Goal: Transaction & Acquisition: Purchase product/service

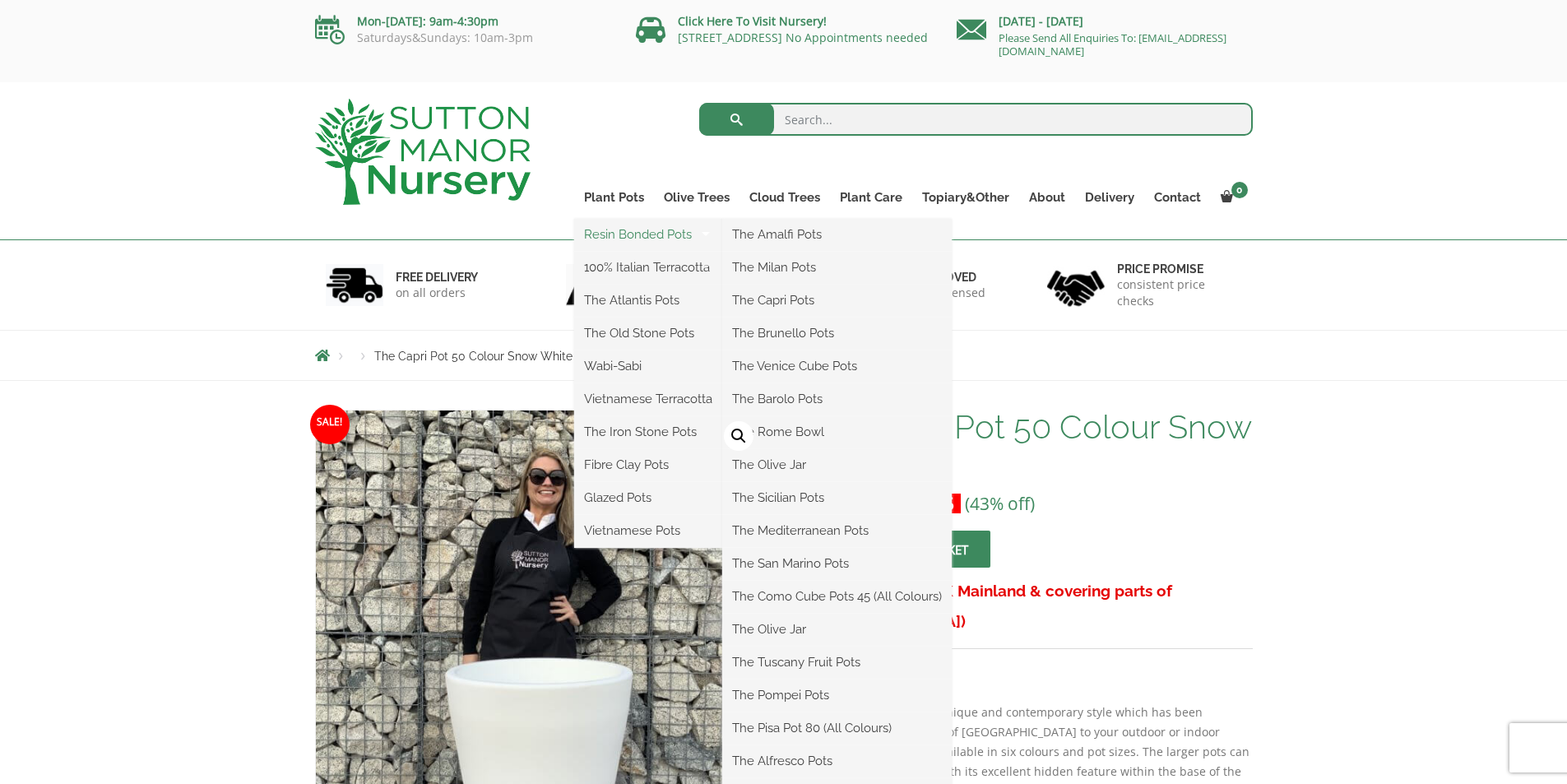
click at [642, 235] on link "Resin Bonded Pots" at bounding box center [647, 234] width 148 height 24
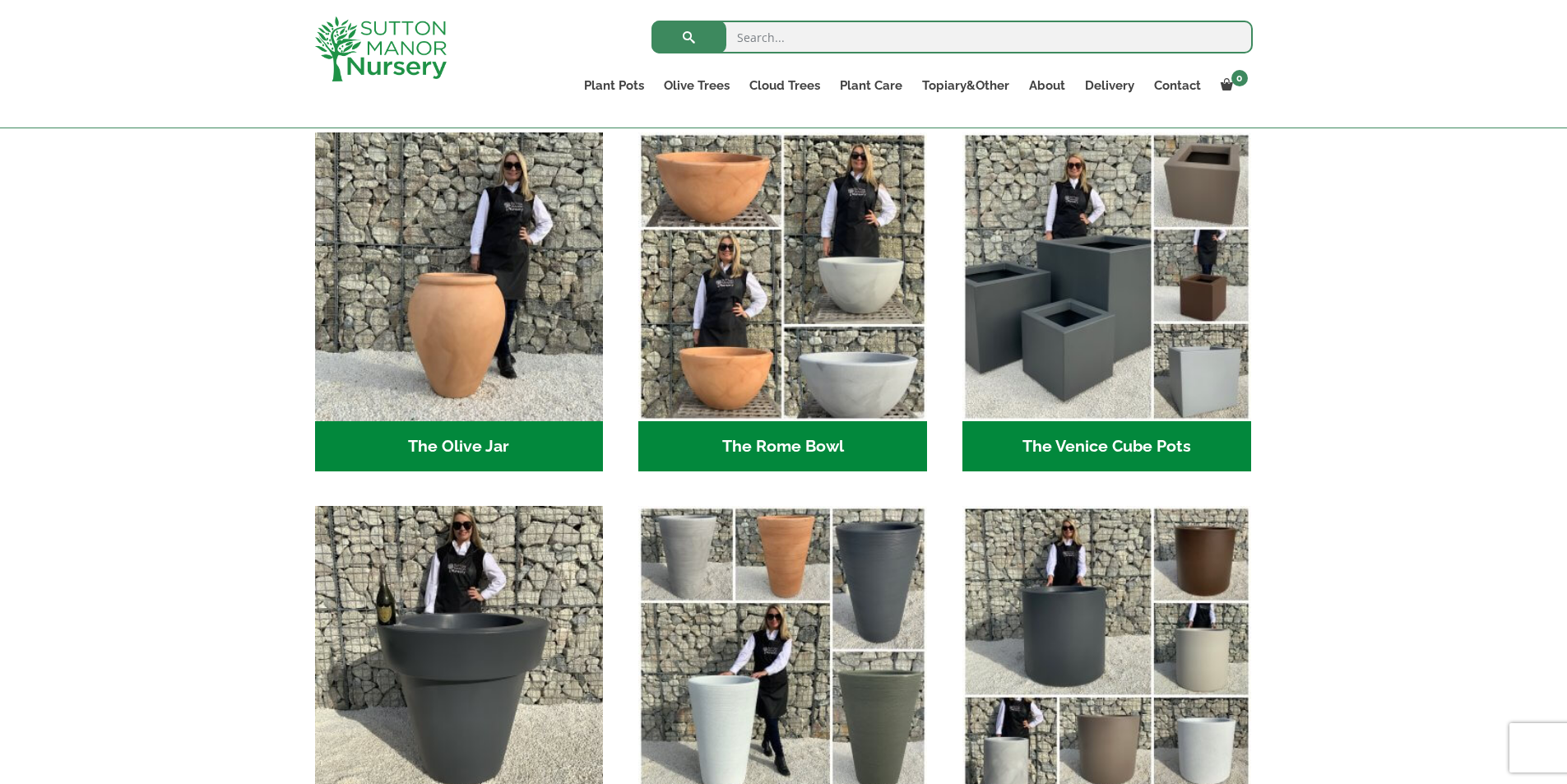
scroll to position [1645, 0]
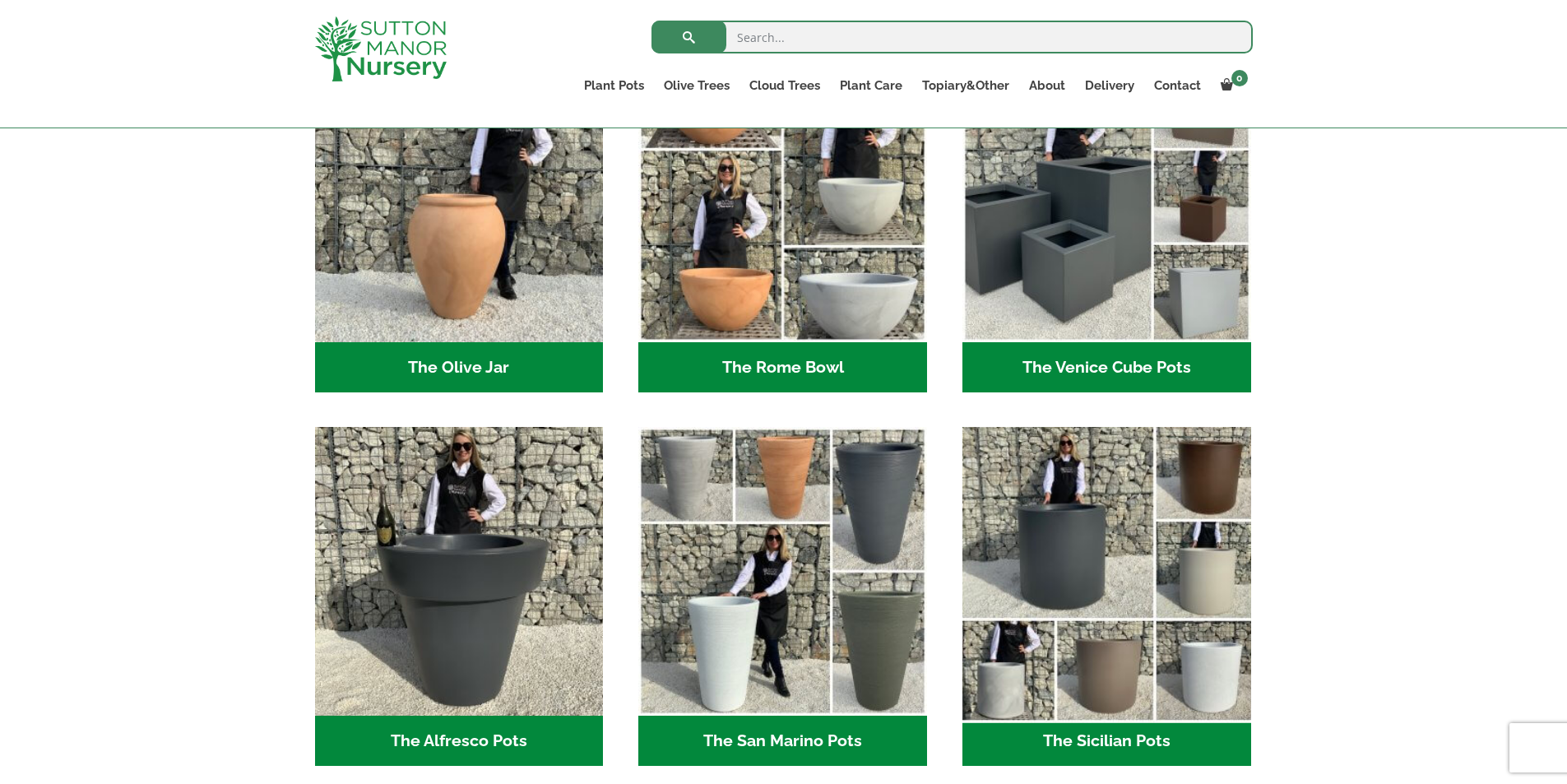
click at [1017, 532] on img "Visit product category The Sicilian Pots" at bounding box center [1106, 572] width 303 height 303
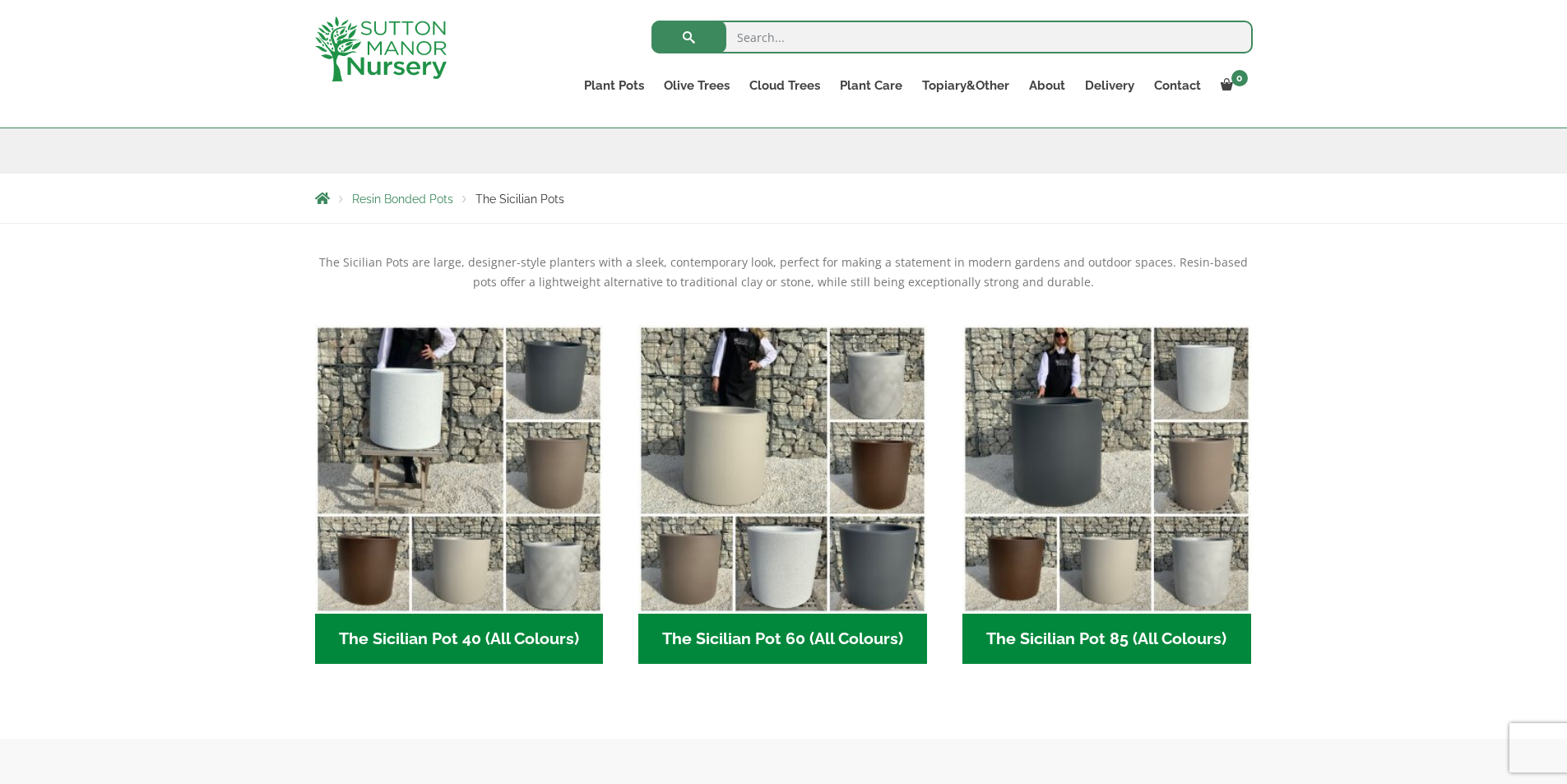
scroll to position [241, 0]
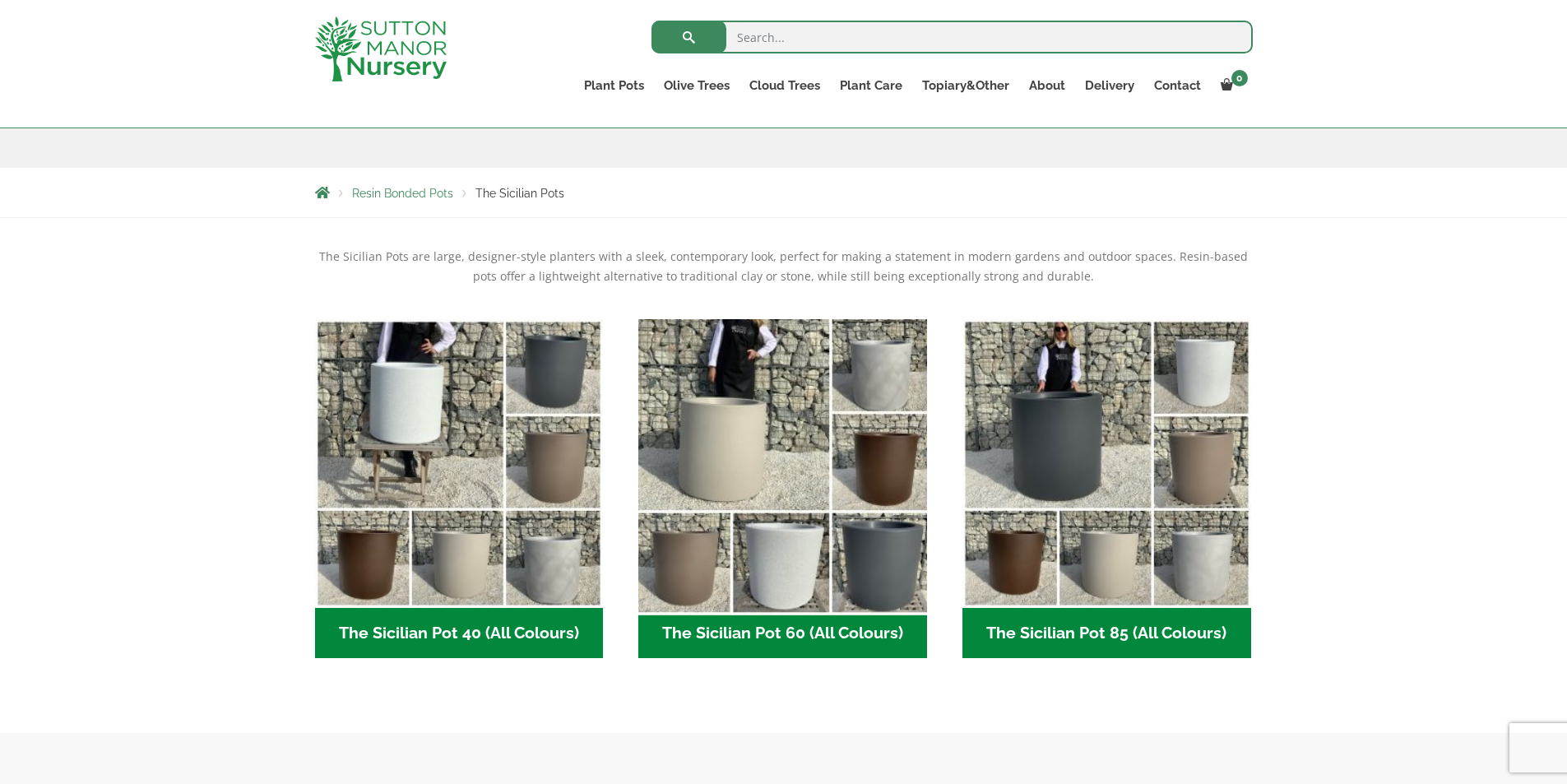
click at [803, 526] on img "Visit product category The Sicilian Pot 60 (All Colours)" at bounding box center [784, 463] width 303 height 303
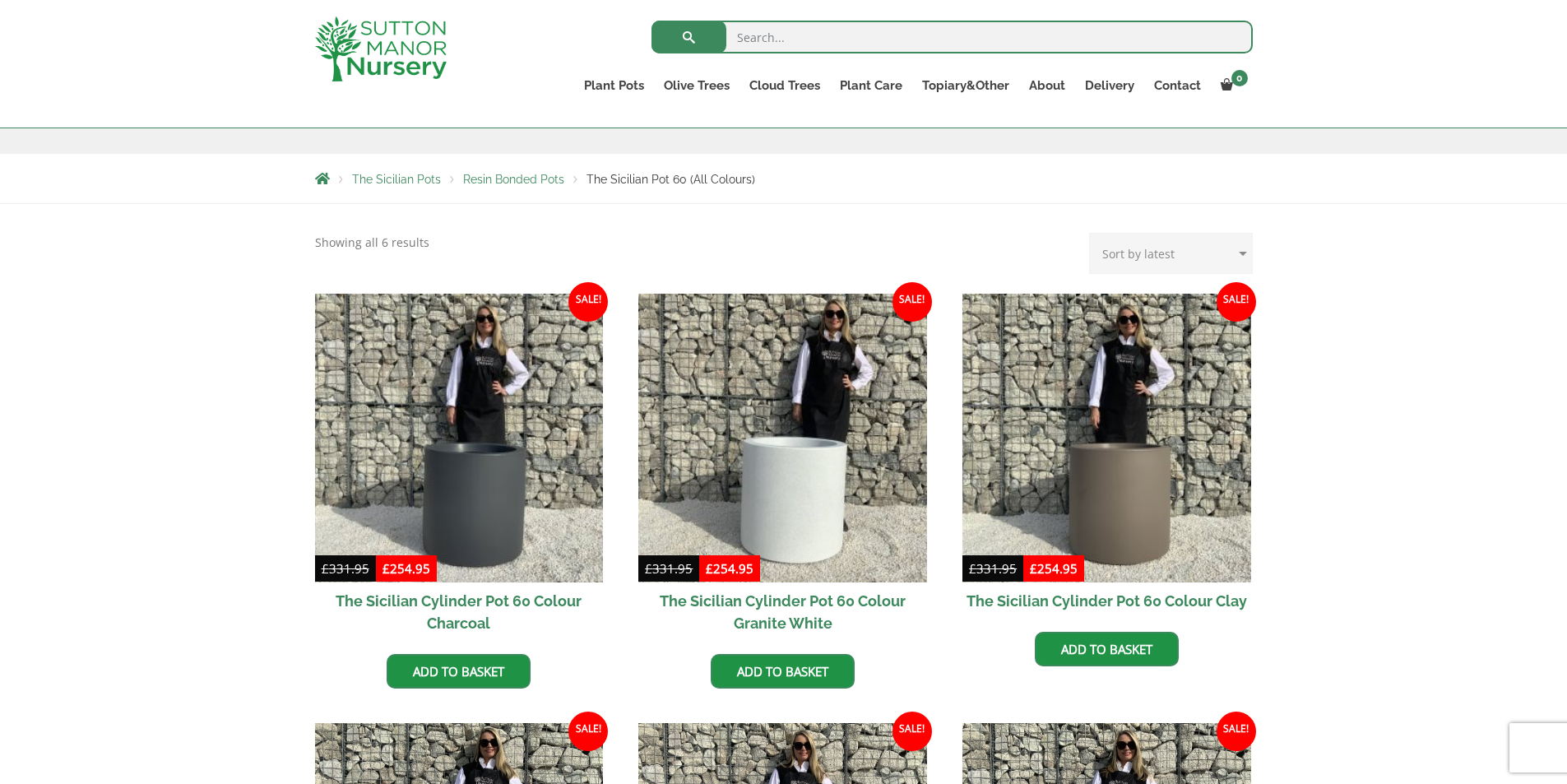
scroll to position [288, 0]
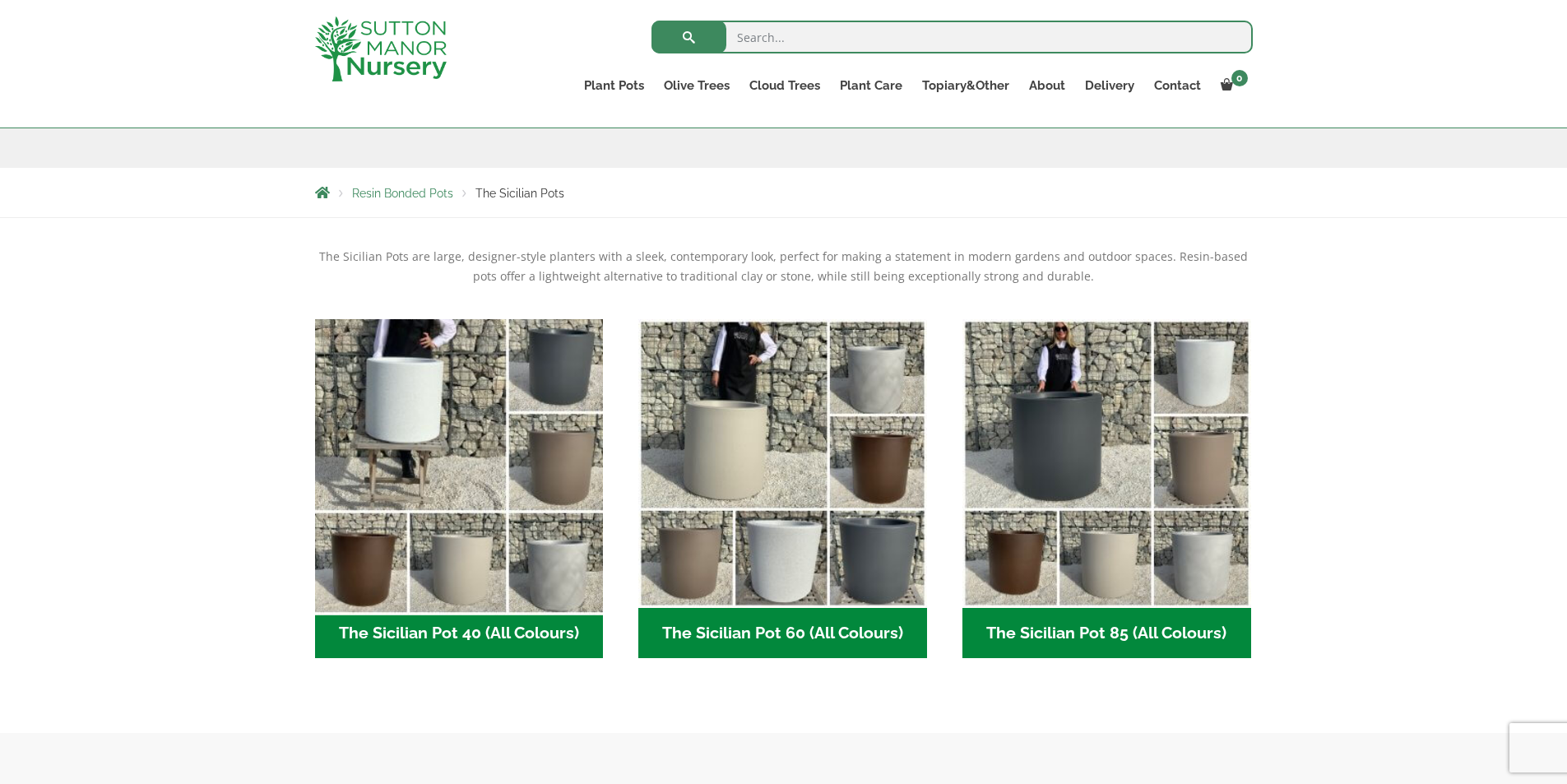
click at [456, 439] on img "Visit product category The Sicilian Pot 40 (All Colours)" at bounding box center [459, 463] width 303 height 303
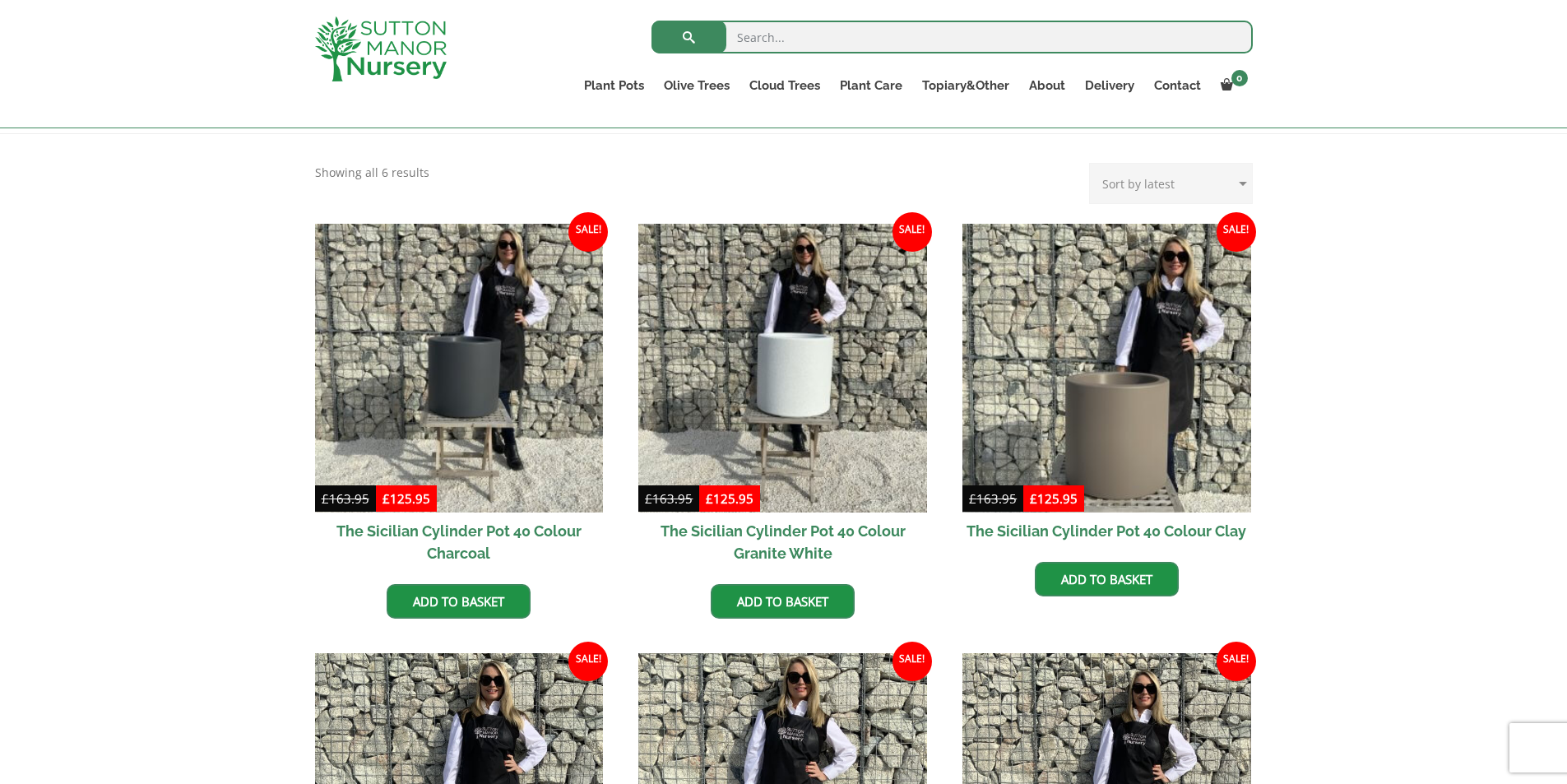
scroll to position [323, 0]
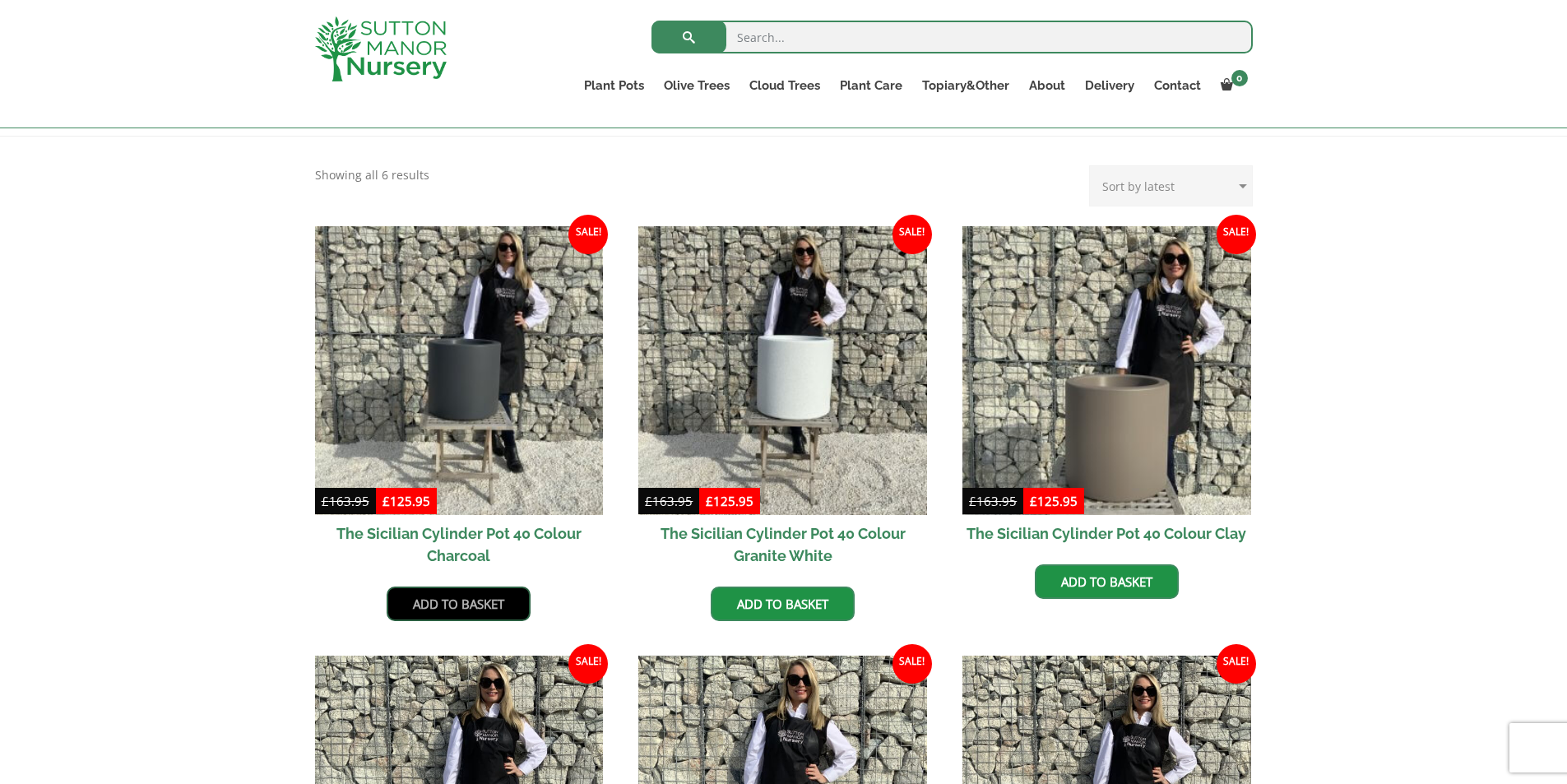
click at [456, 612] on link "Add to basket" at bounding box center [458, 604] width 144 height 34
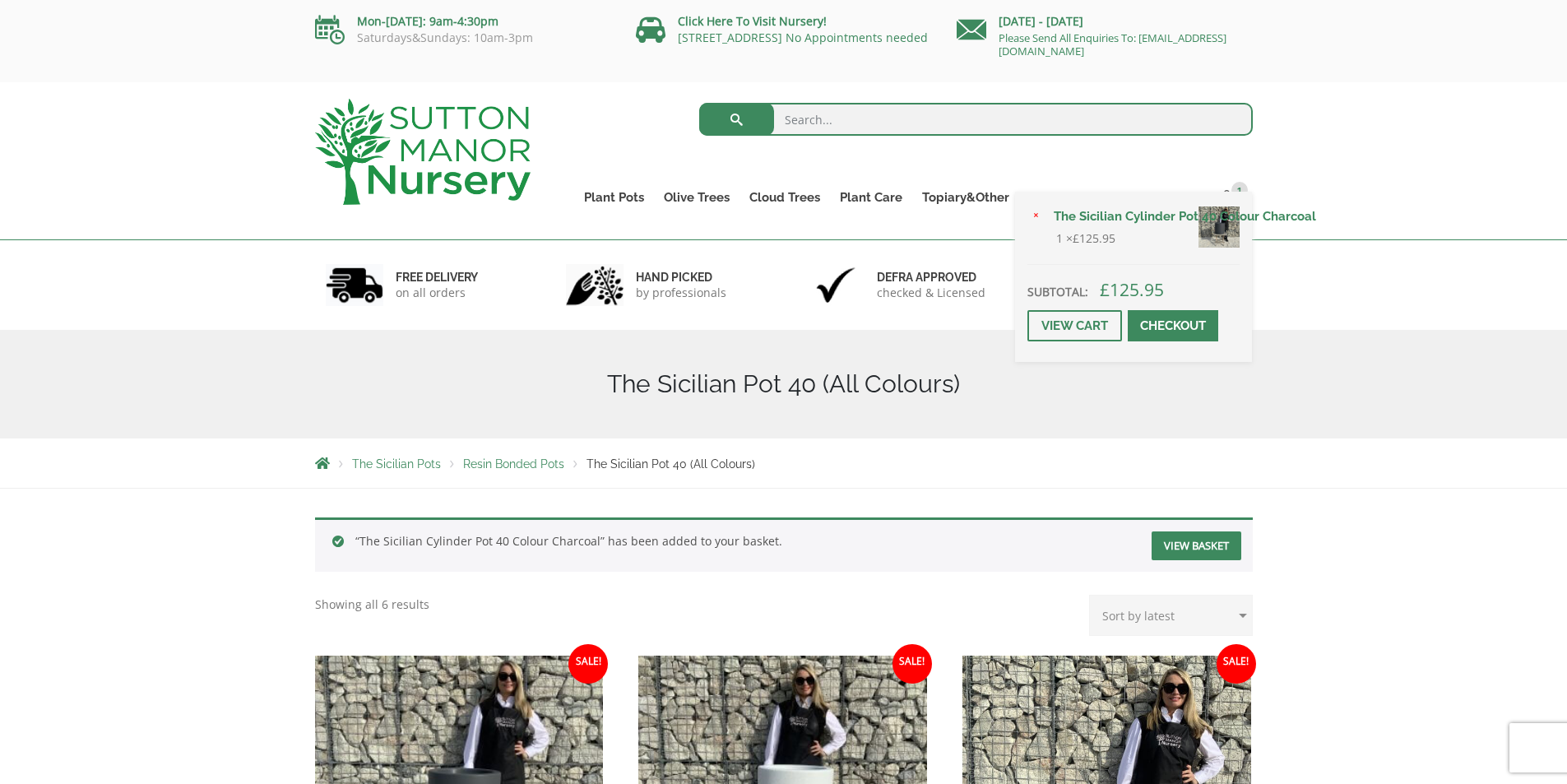
click at [1232, 196] on div "× The Sicilian Cylinder Pot 40 Colour Charcoal 1 × £ 125.95 Subtotal: £ 125.95 …" at bounding box center [1134, 276] width 237 height 170
click at [1069, 316] on link "View cart" at bounding box center [1075, 325] width 94 height 31
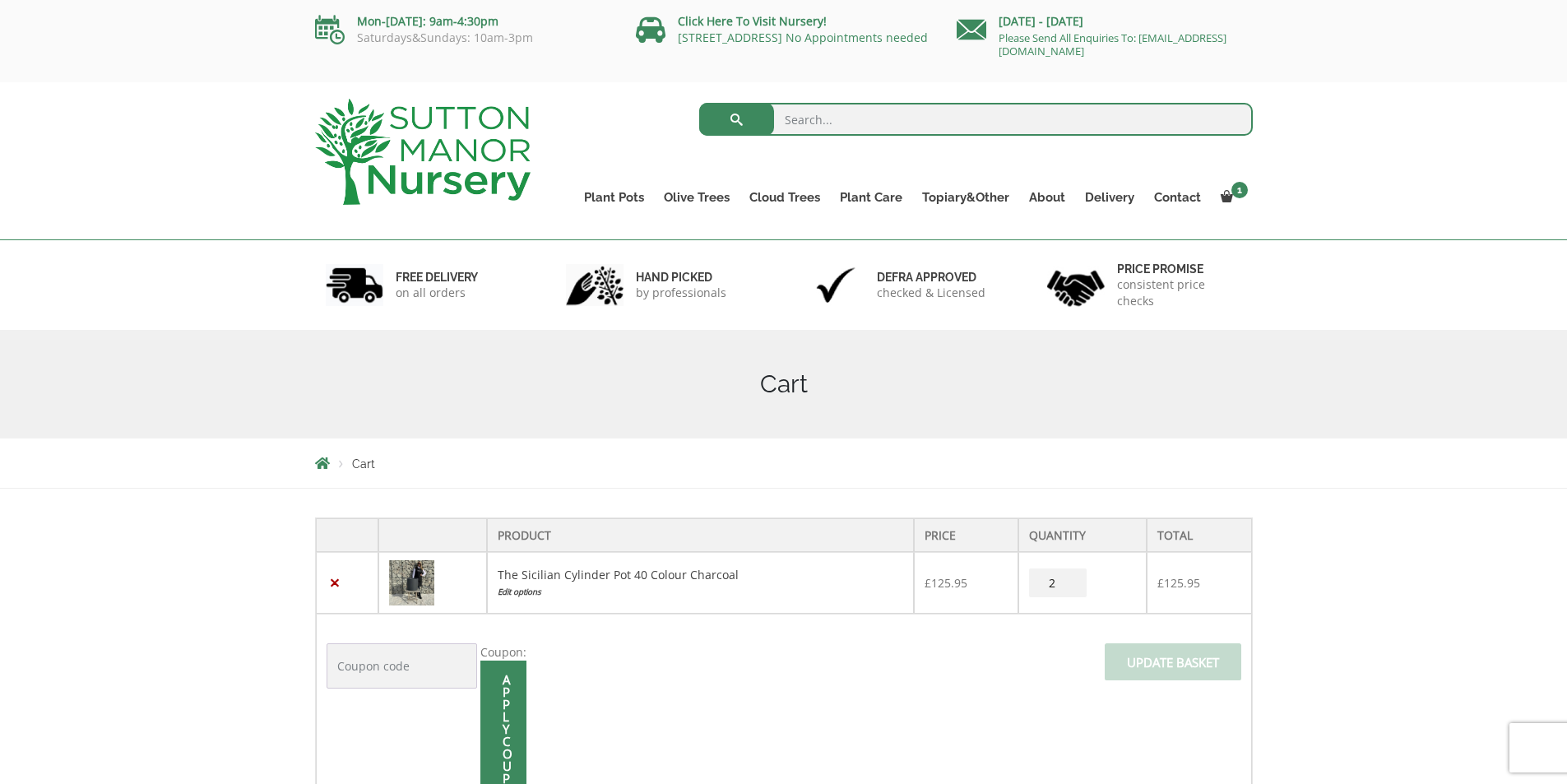
click at [1071, 580] on input "2" at bounding box center [1058, 583] width 58 height 29
click at [1071, 580] on input "3" at bounding box center [1058, 583] width 58 height 29
type input "4"
click at [1071, 580] on input "4" at bounding box center [1058, 583] width 58 height 29
click at [1137, 652] on input "Update basket" at bounding box center [1173, 661] width 137 height 37
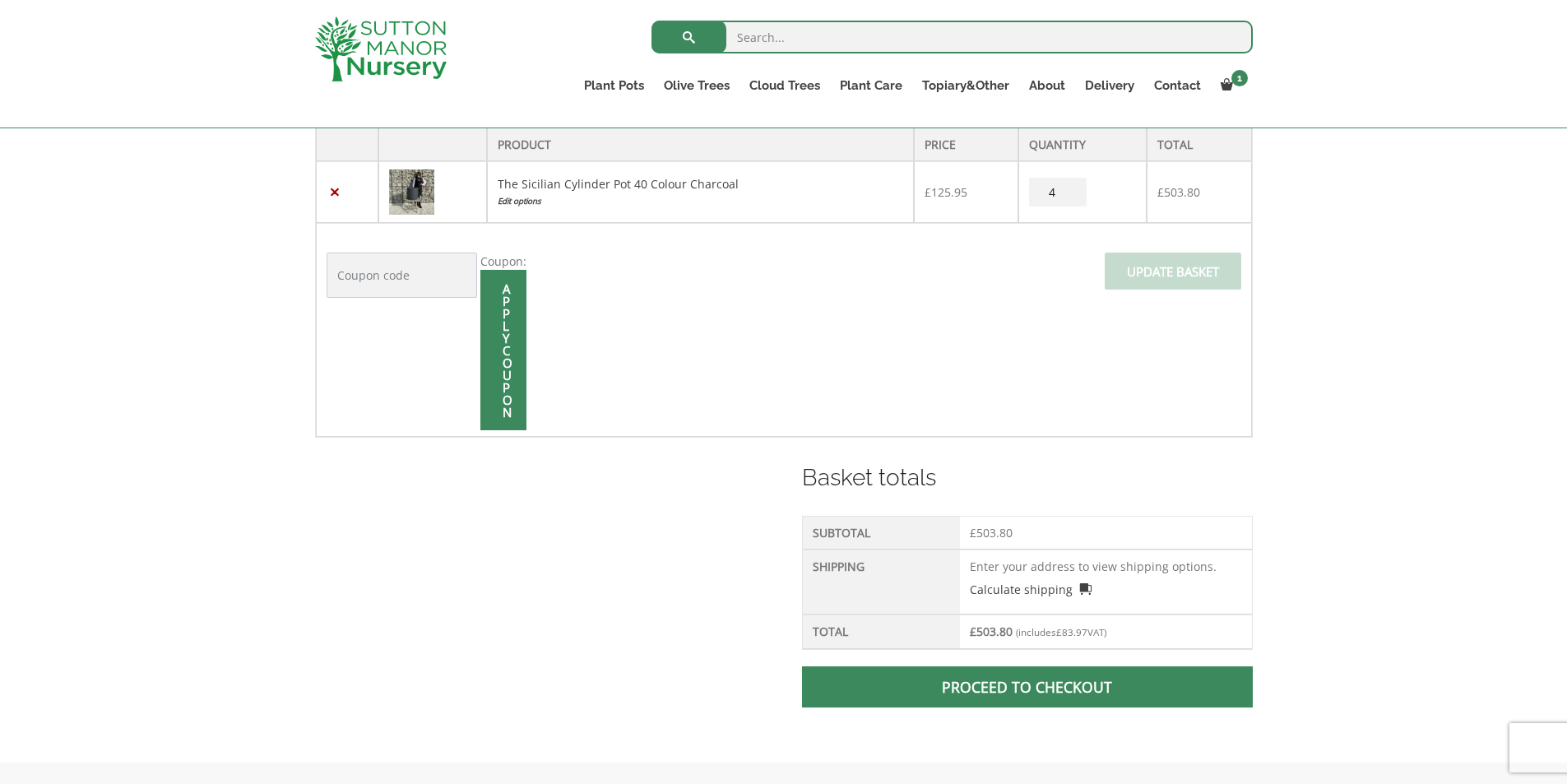
scroll to position [435, 0]
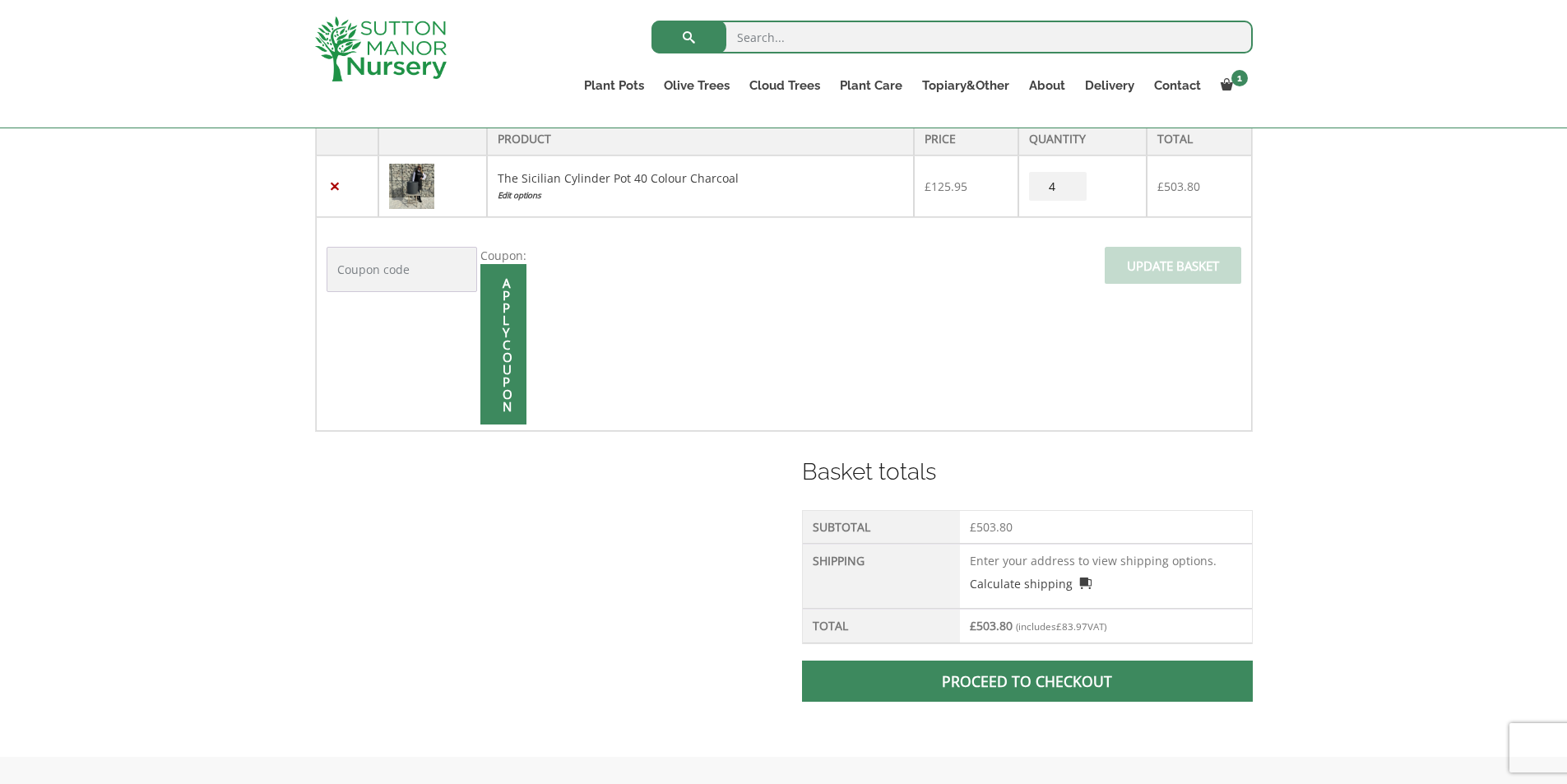
click at [385, 270] on input "Coupon:" at bounding box center [402, 269] width 151 height 45
type input "Surbiton"
click at [503, 344] on span at bounding box center [503, 344] width 0 height 0
click at [511, 334] on input "Apply coupon" at bounding box center [503, 344] width 46 height 160
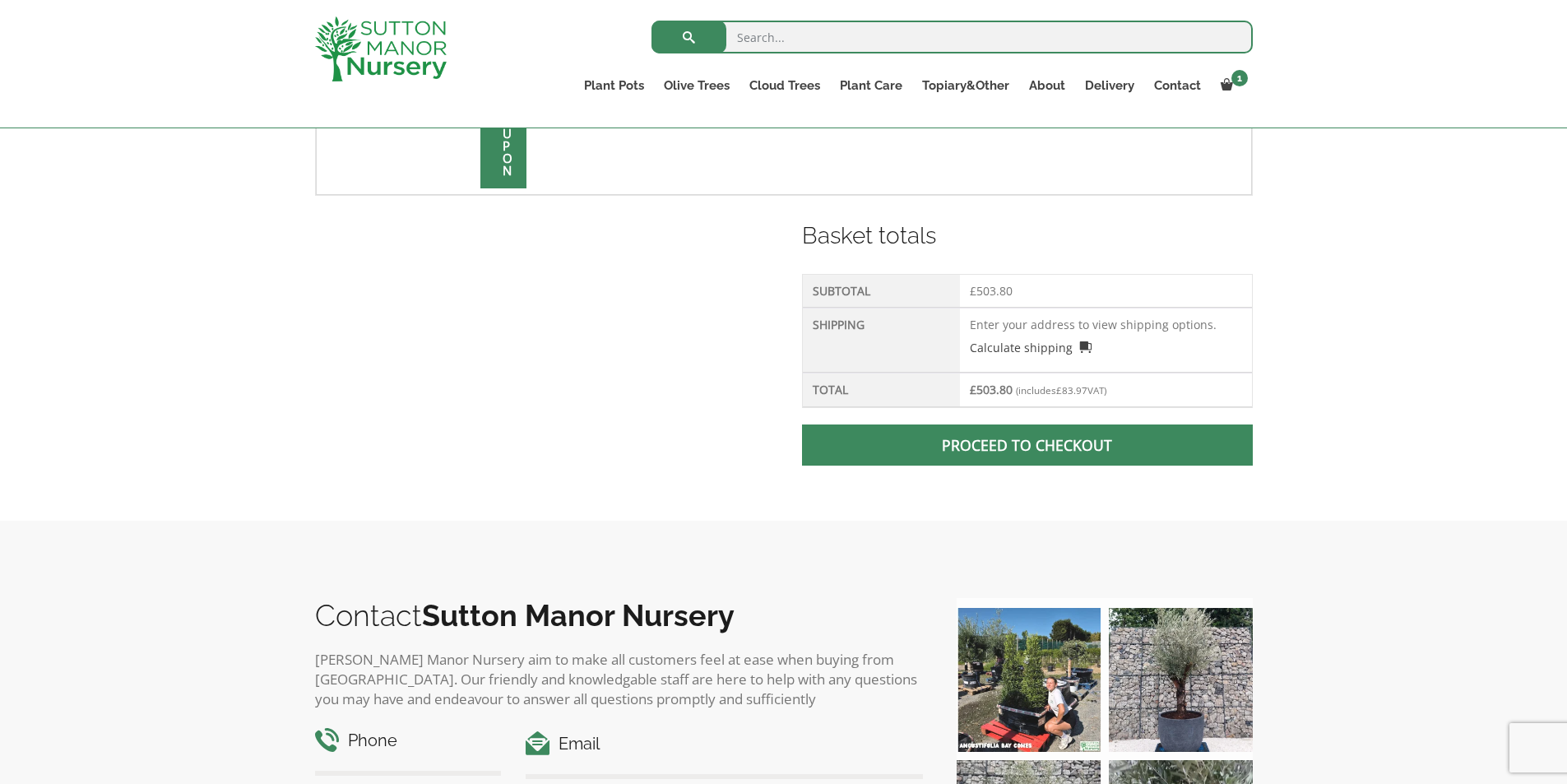
scroll to position [736, 0]
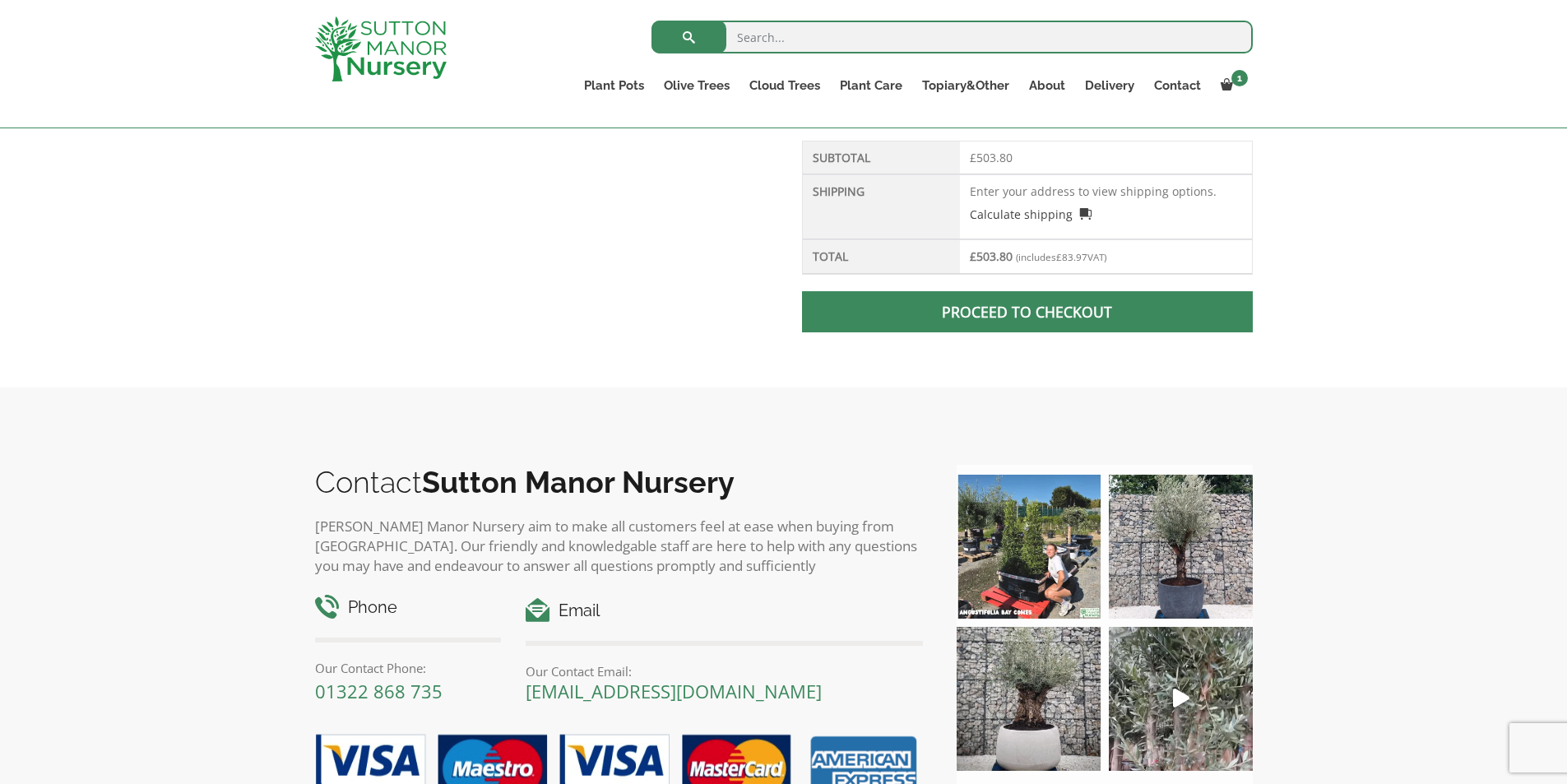
click at [1027, 312] on span at bounding box center [1027, 312] width 0 height 0
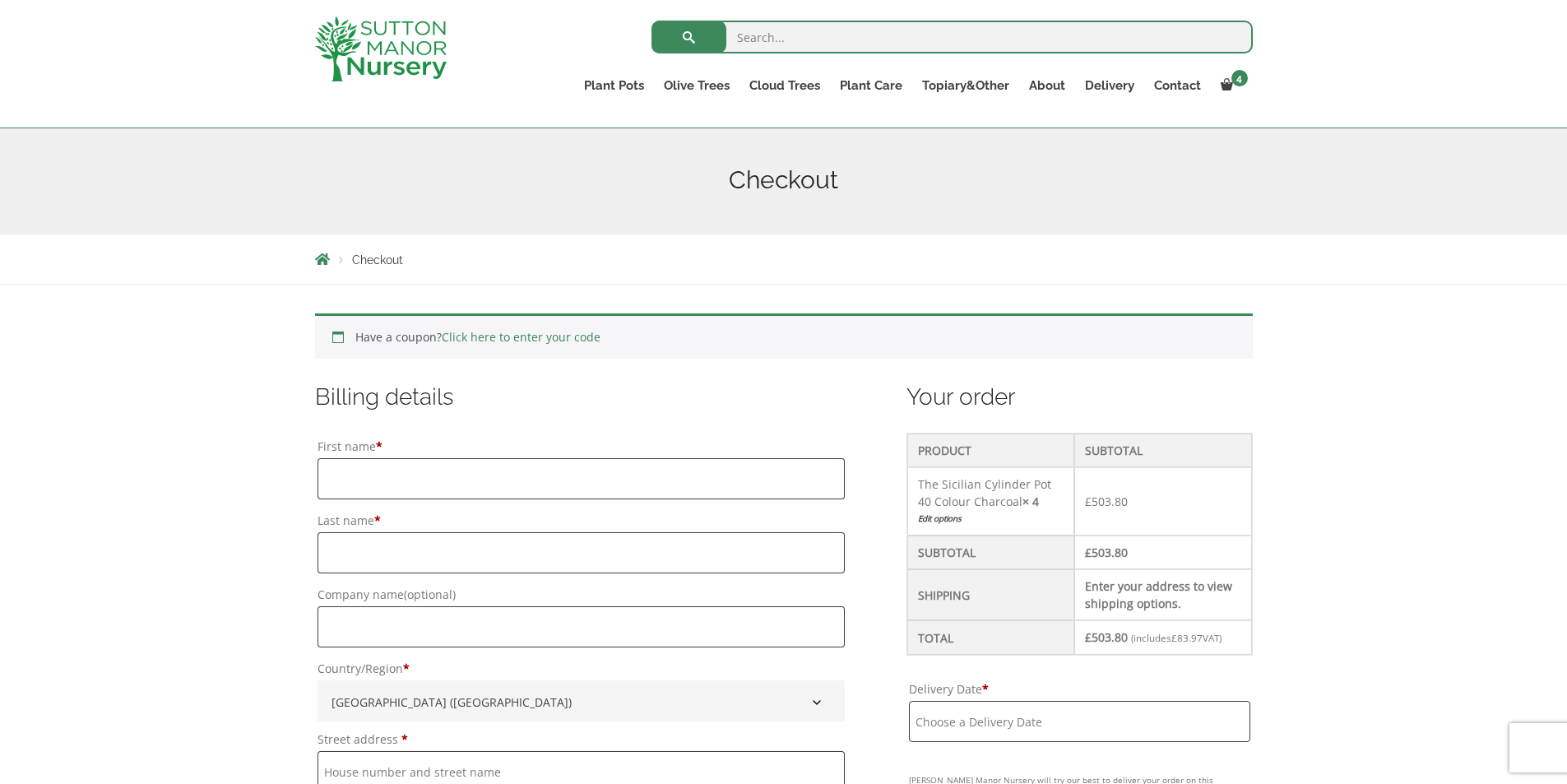
scroll to position [188, 0]
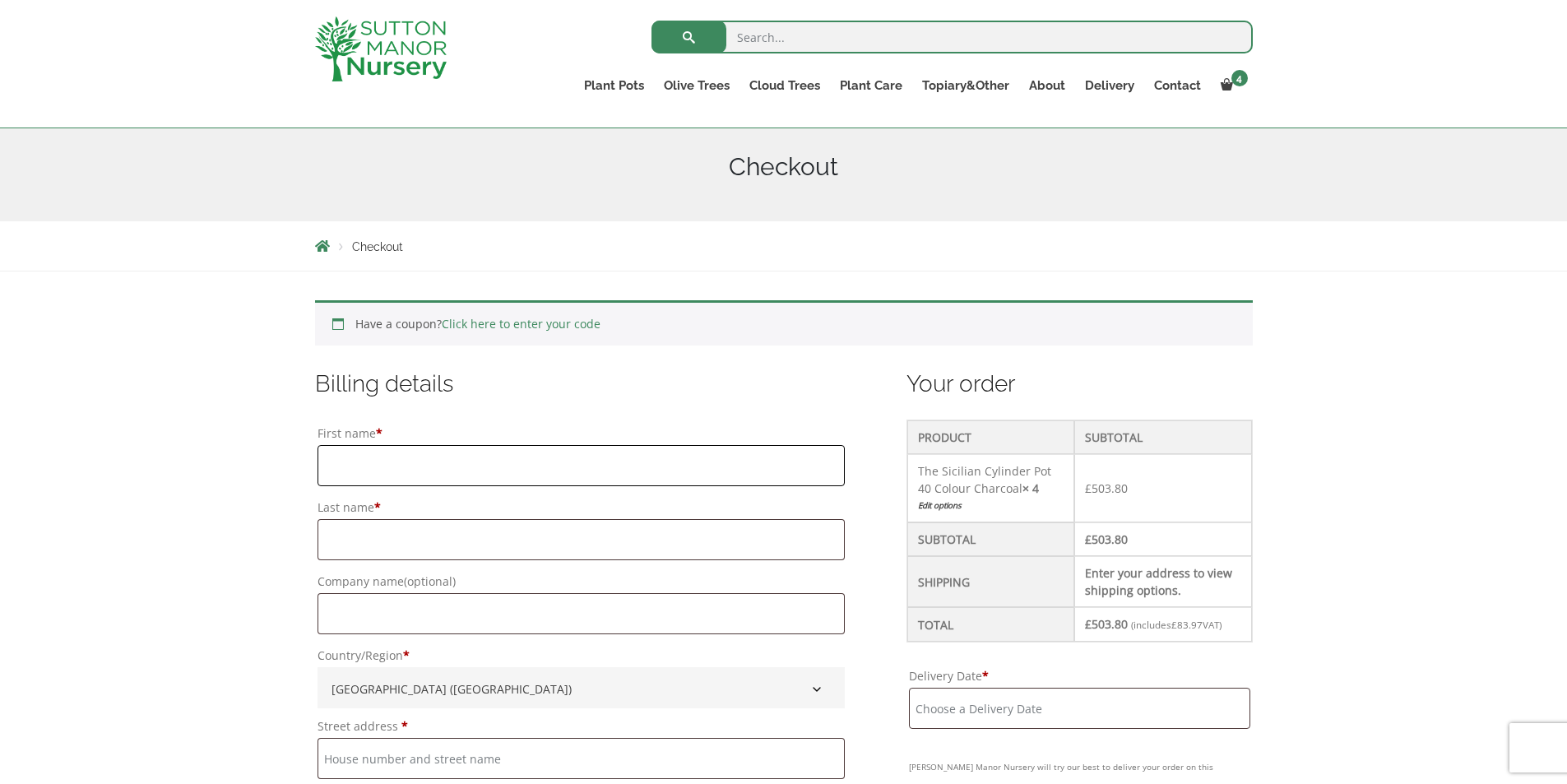
click at [404, 471] on input "First name *" at bounding box center [581, 465] width 528 height 41
type input "Michele"
type input "Jaeger"
type input "[GEOGRAPHIC_DATA]"
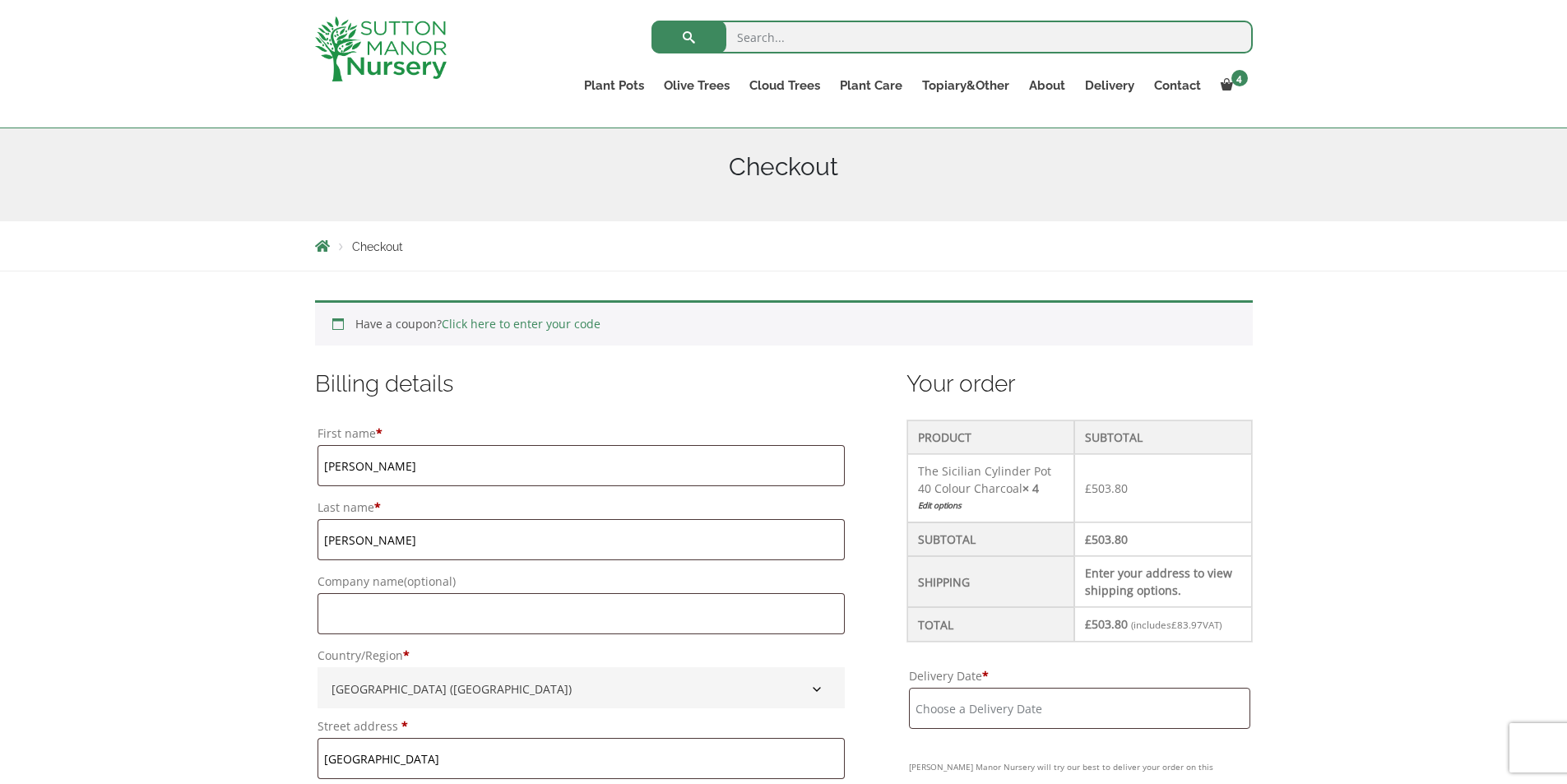
type input "[GEOGRAPHIC_DATA]"
type input "NG20 0EF"
type input "07814484238"
type input "michele999@hotmail.co.uk"
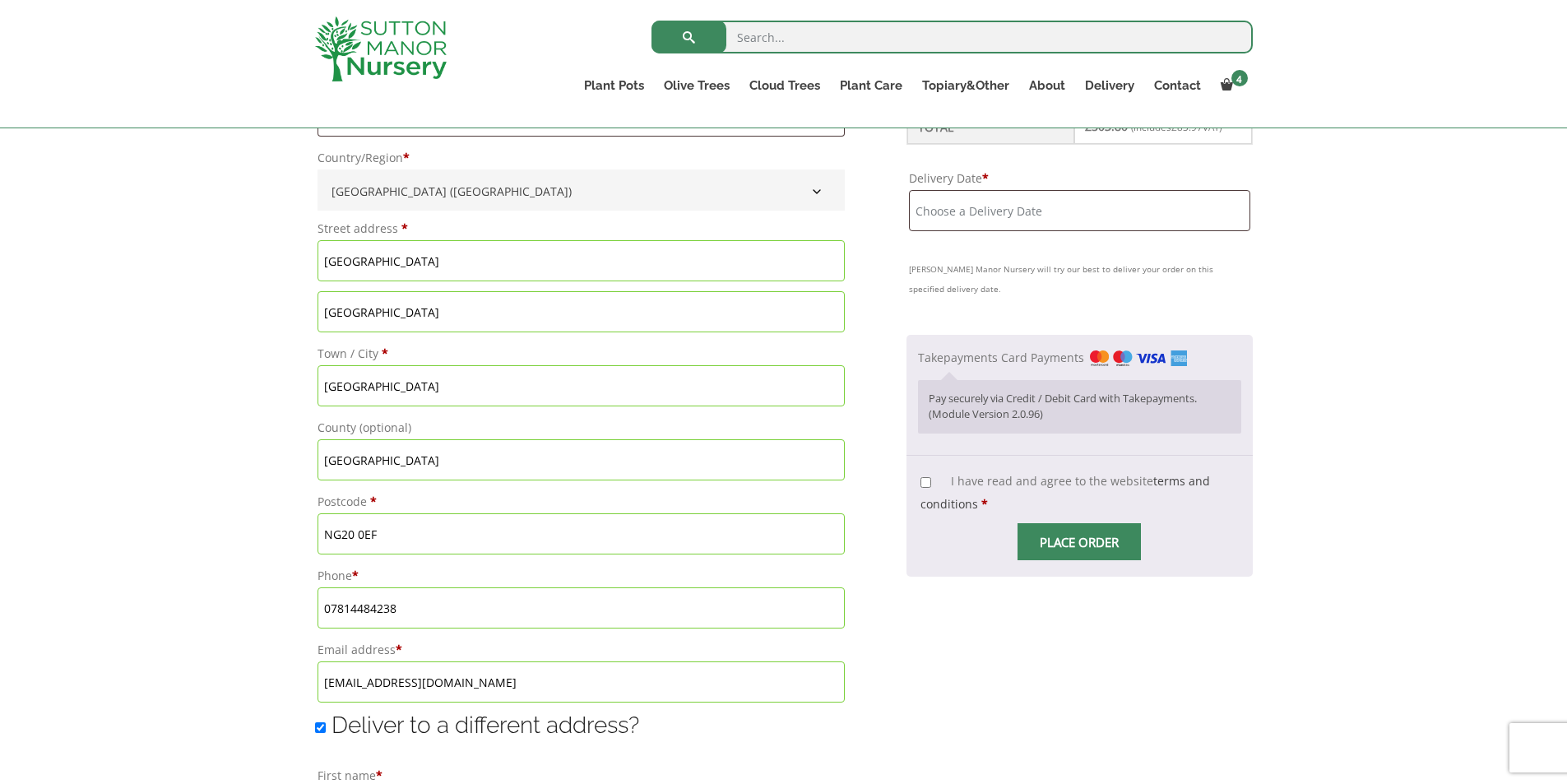
scroll to position [688, 0]
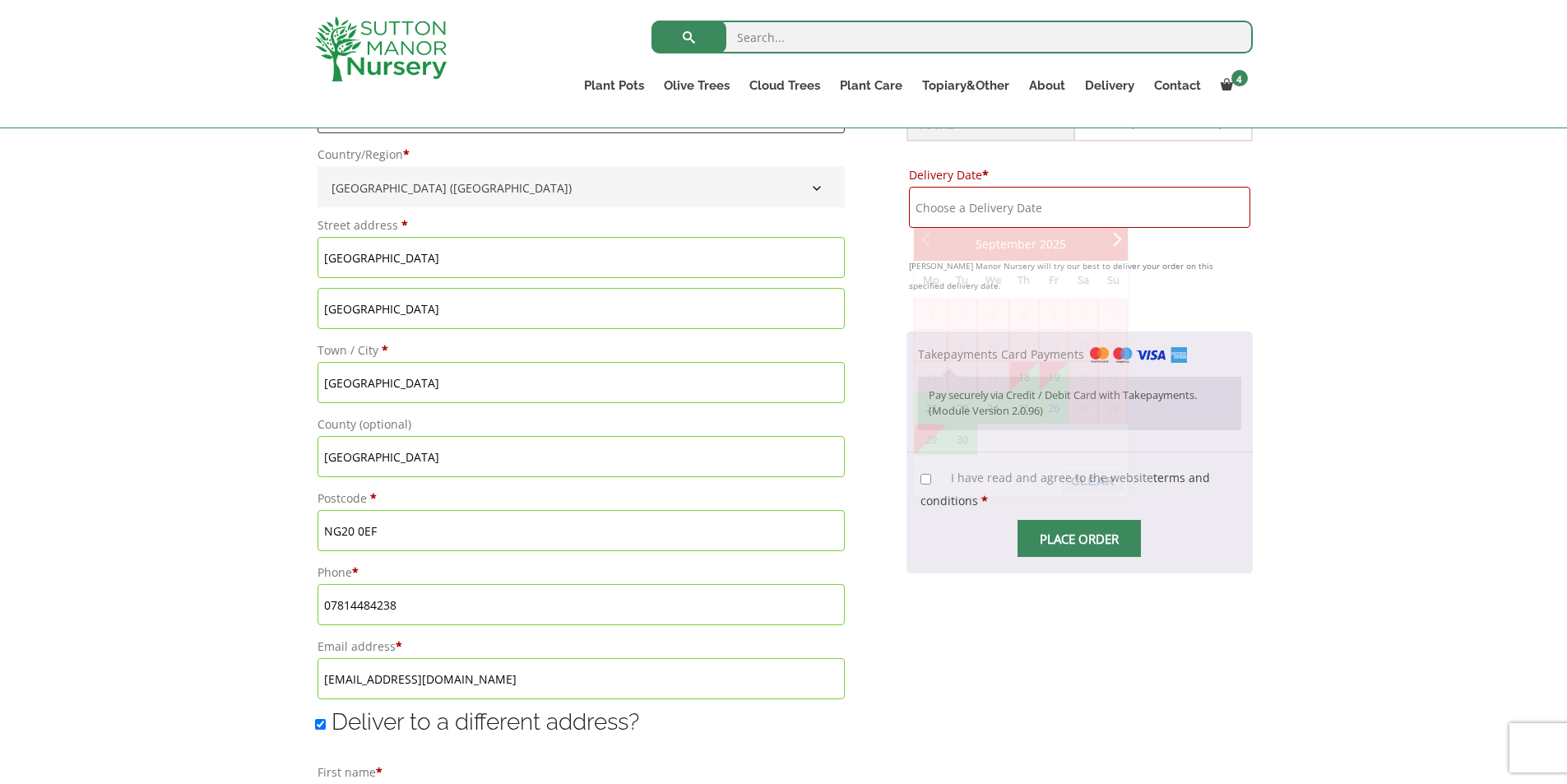
click at [948, 206] on input "Delivery Date *" at bounding box center [1080, 207] width 341 height 41
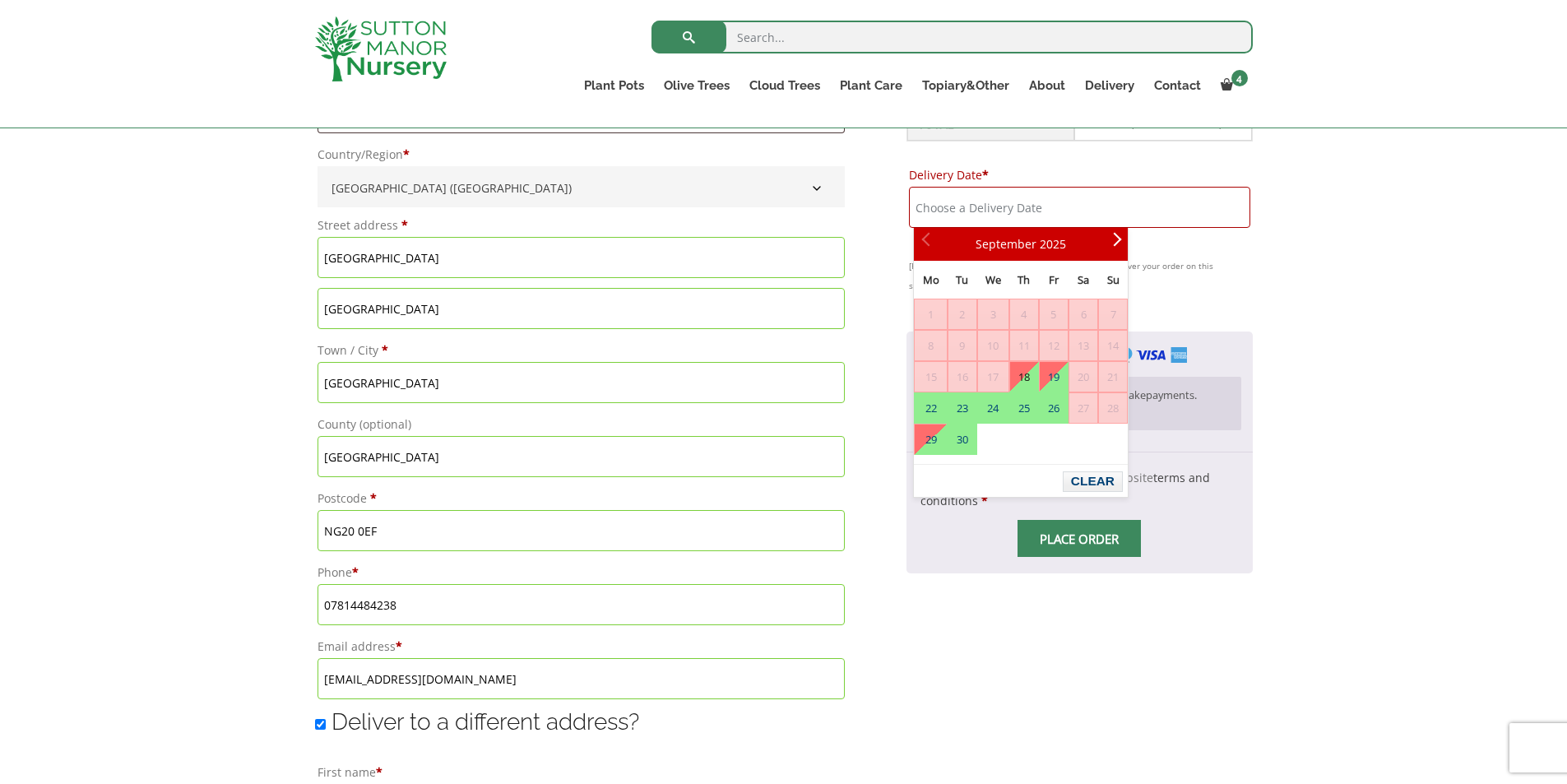
click at [1025, 371] on link "18" at bounding box center [1024, 376] width 28 height 30
type input "[DATE]"
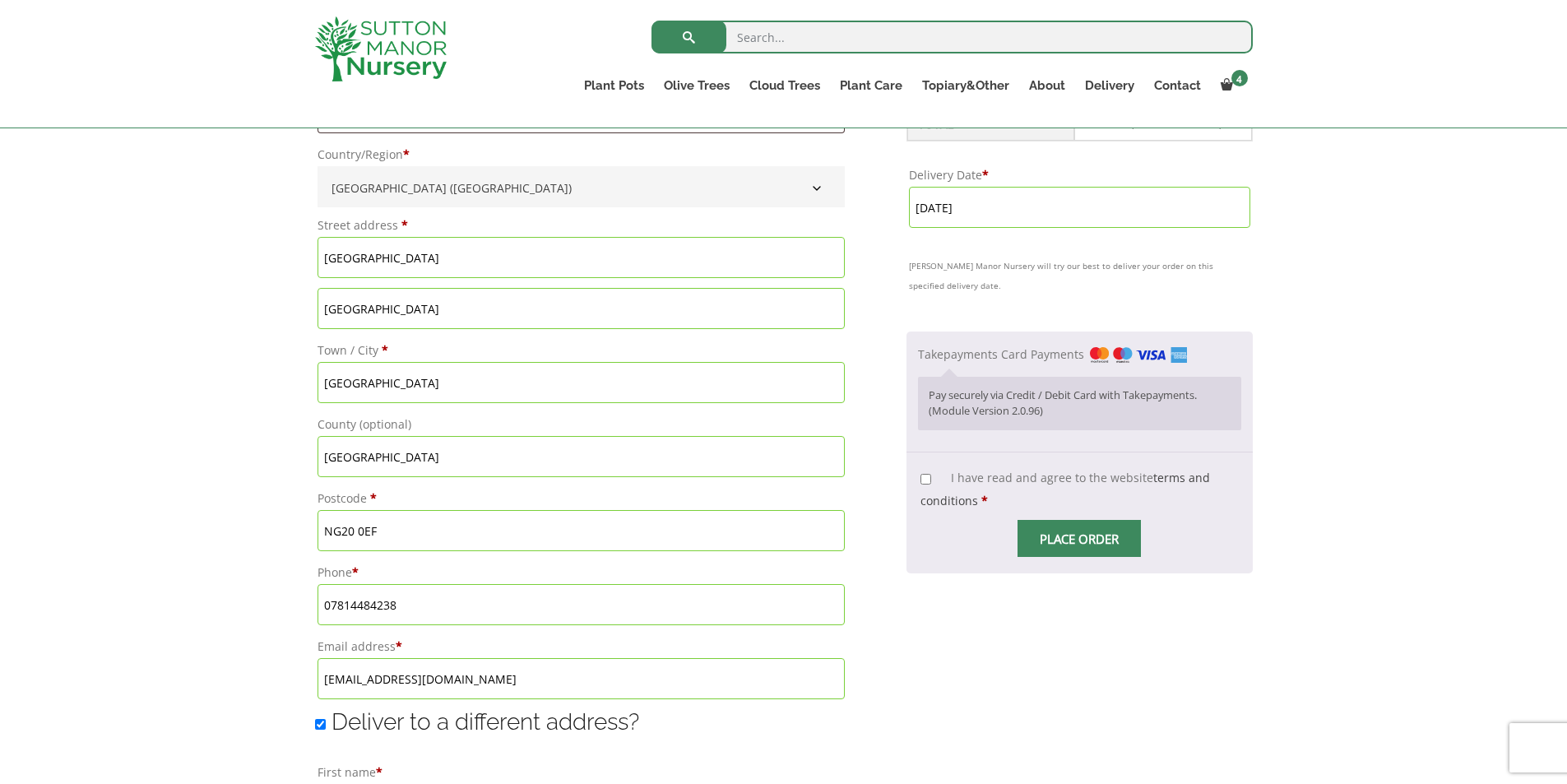
click at [926, 483] on input "I have read and agree to the website terms and conditions *" at bounding box center [926, 479] width 11 height 11
checkbox input "true"
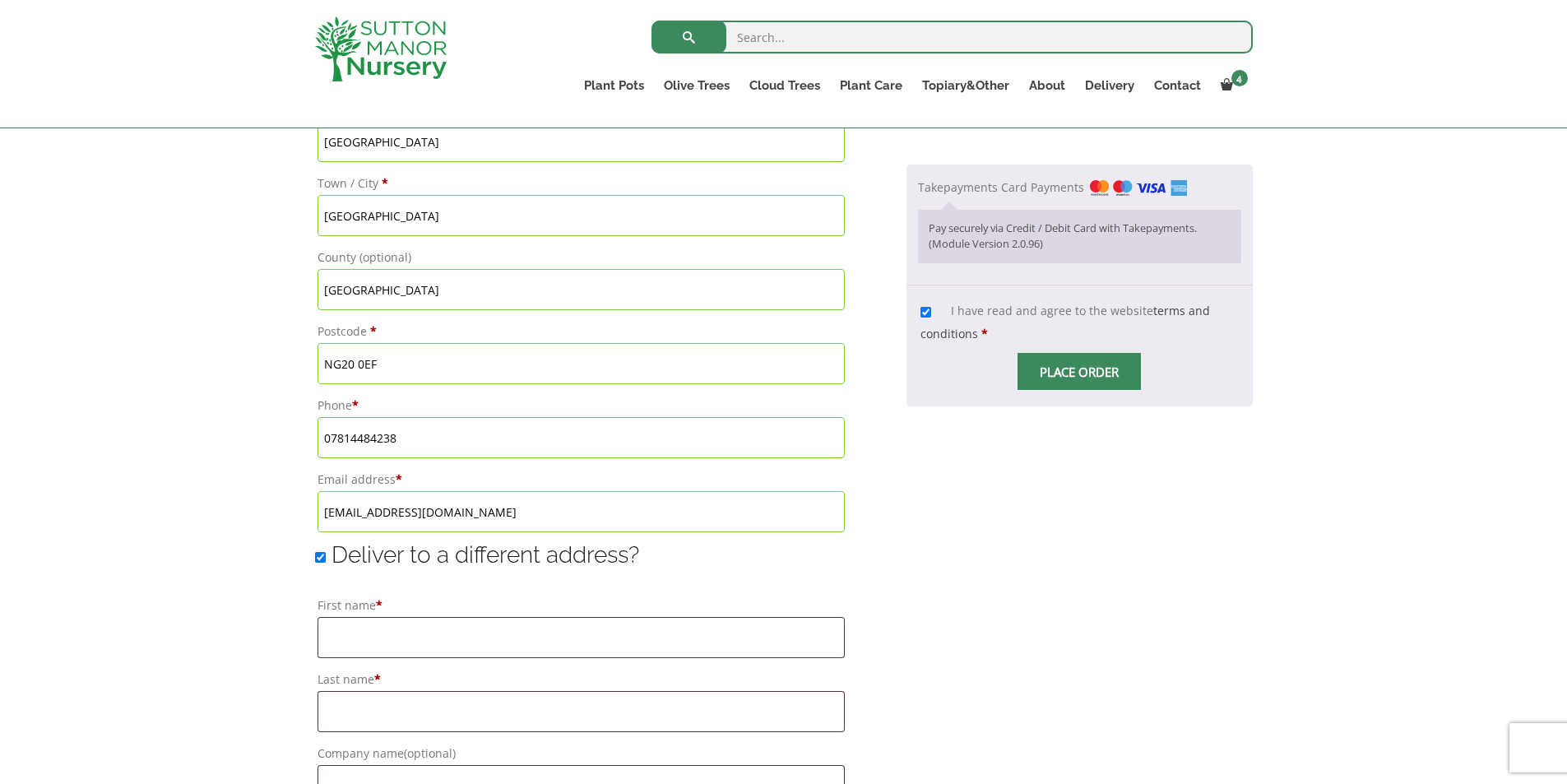
scroll to position [760, 0]
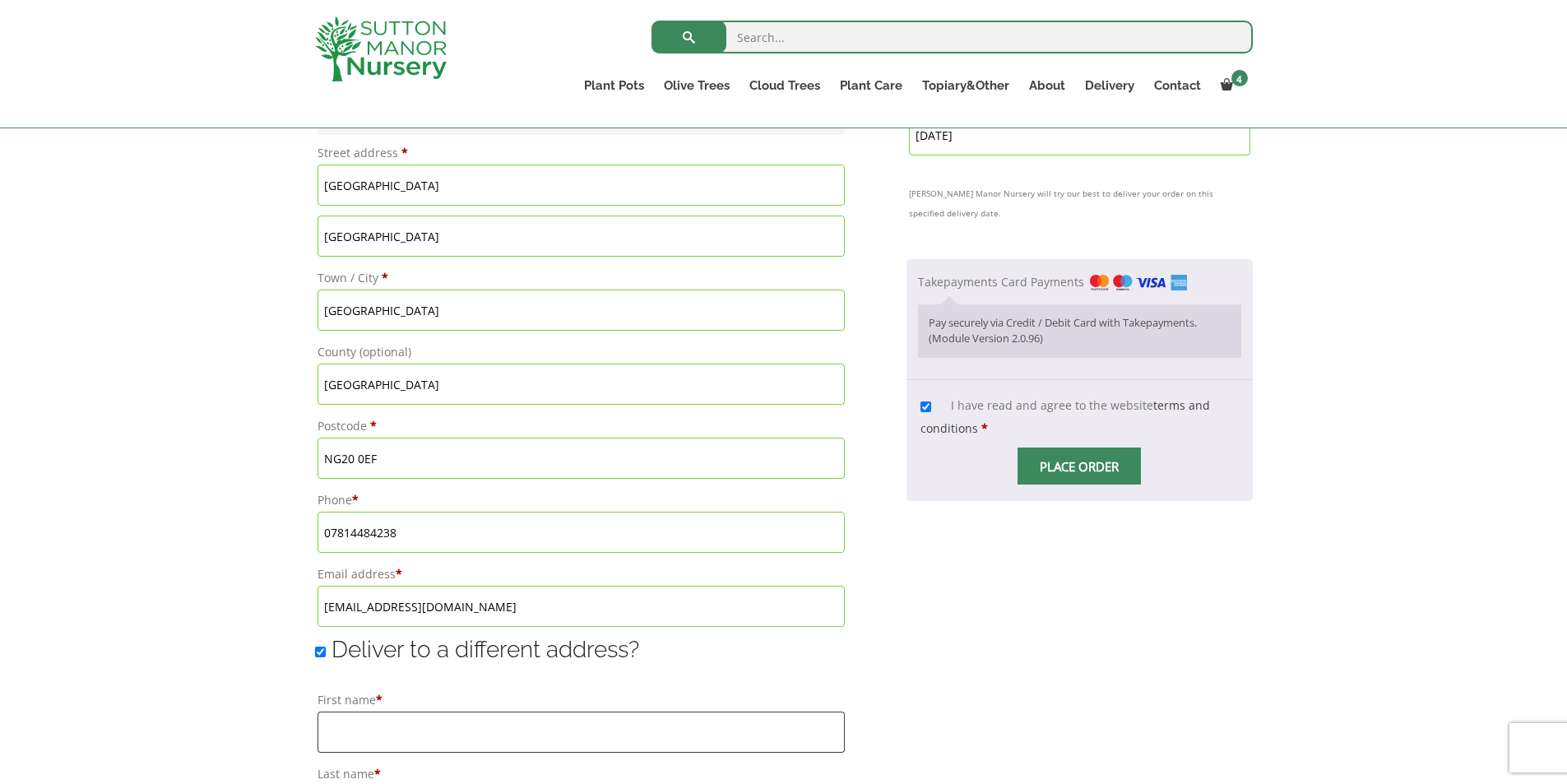
click at [1079, 466] on span "Checkout" at bounding box center [1079, 466] width 0 height 0
click at [1059, 464] on input "Place order" at bounding box center [1079, 466] width 123 height 37
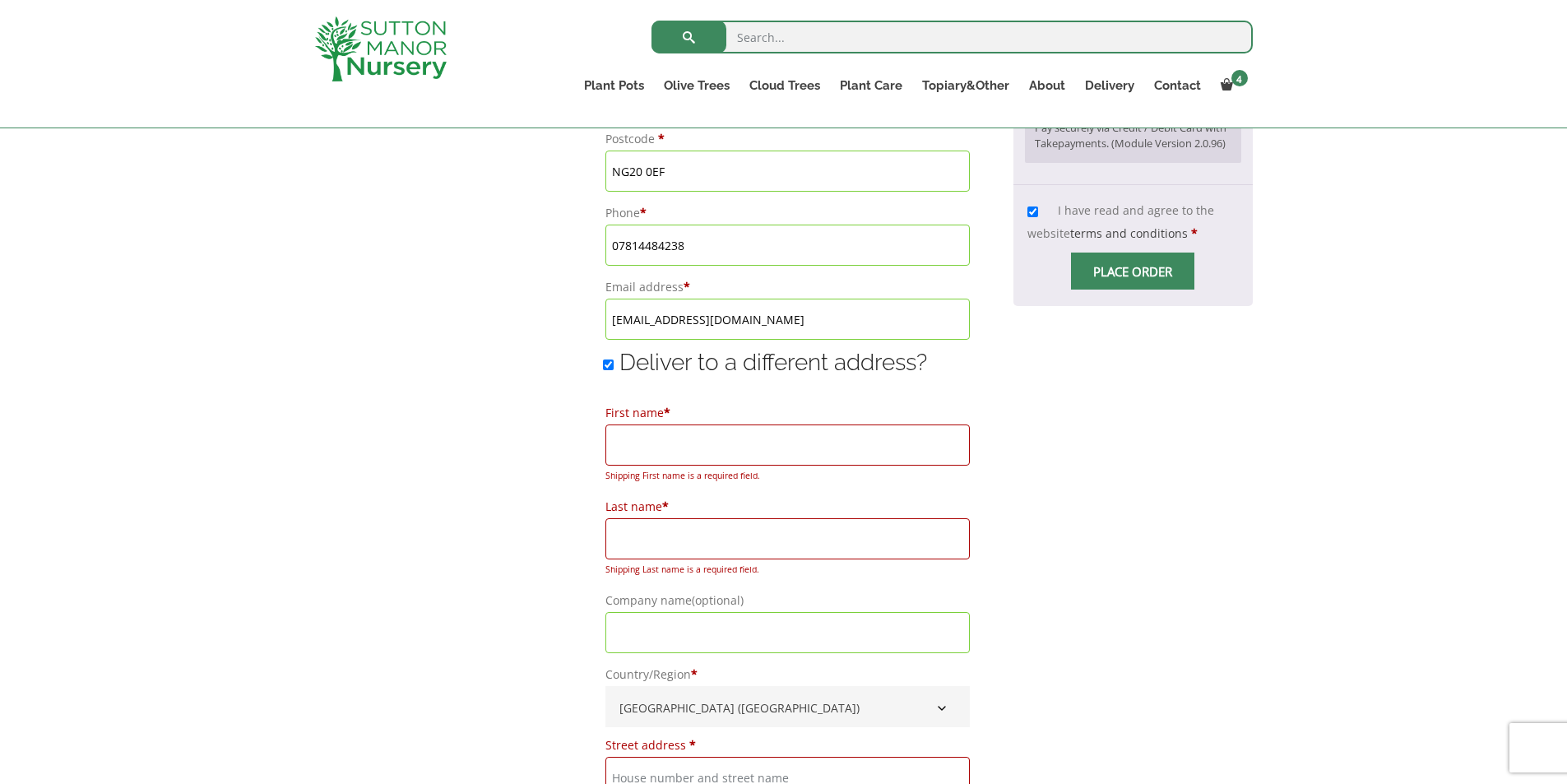
scroll to position [1054, 0]
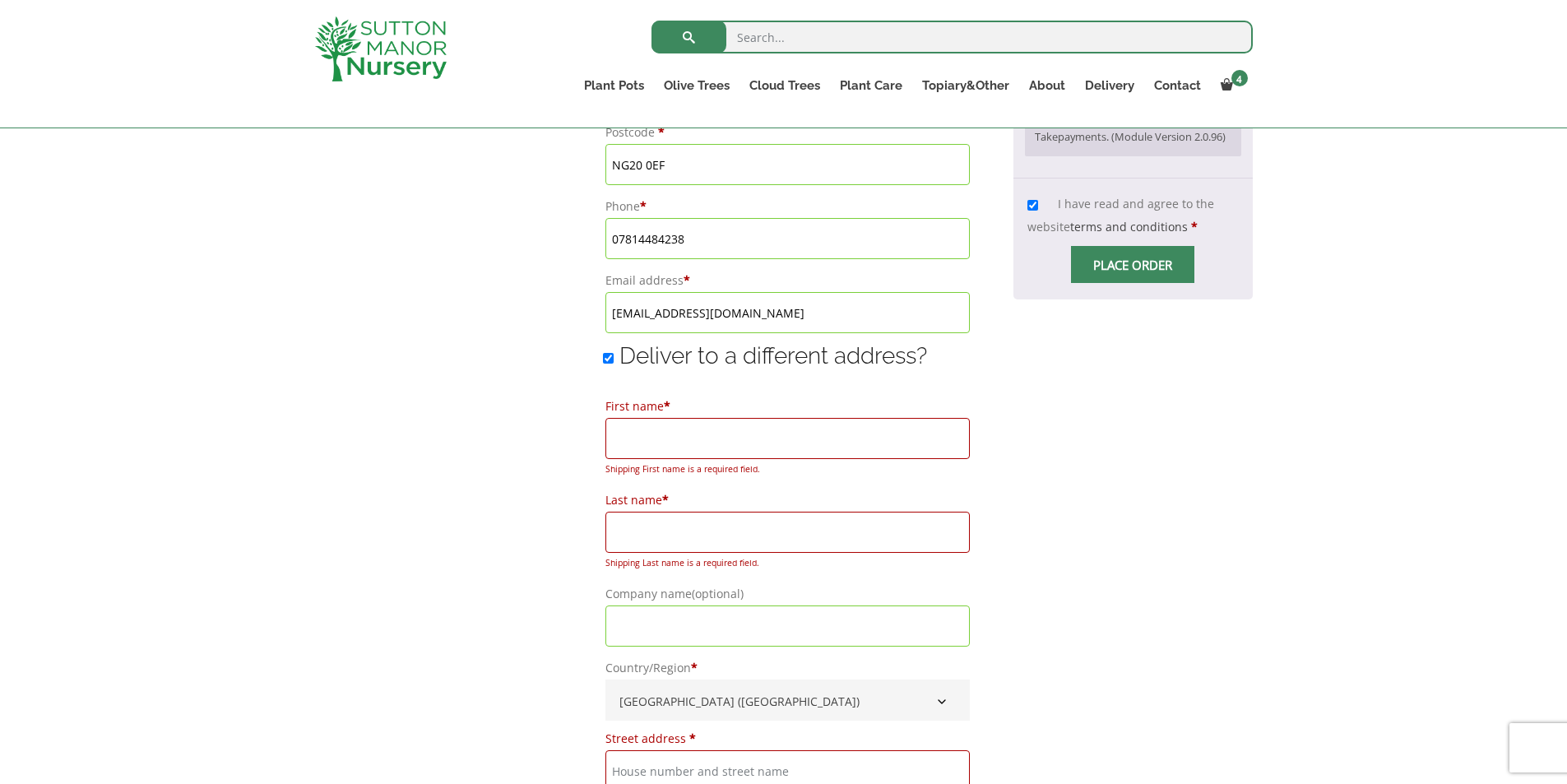
click at [597, 358] on div "Shipping First name is a required field. Shipping Last name is a required field…" at bounding box center [459, 367] width 288 height 1731
click at [603, 359] on input "Deliver to a different address?" at bounding box center [608, 358] width 11 height 11
checkbox input "false"
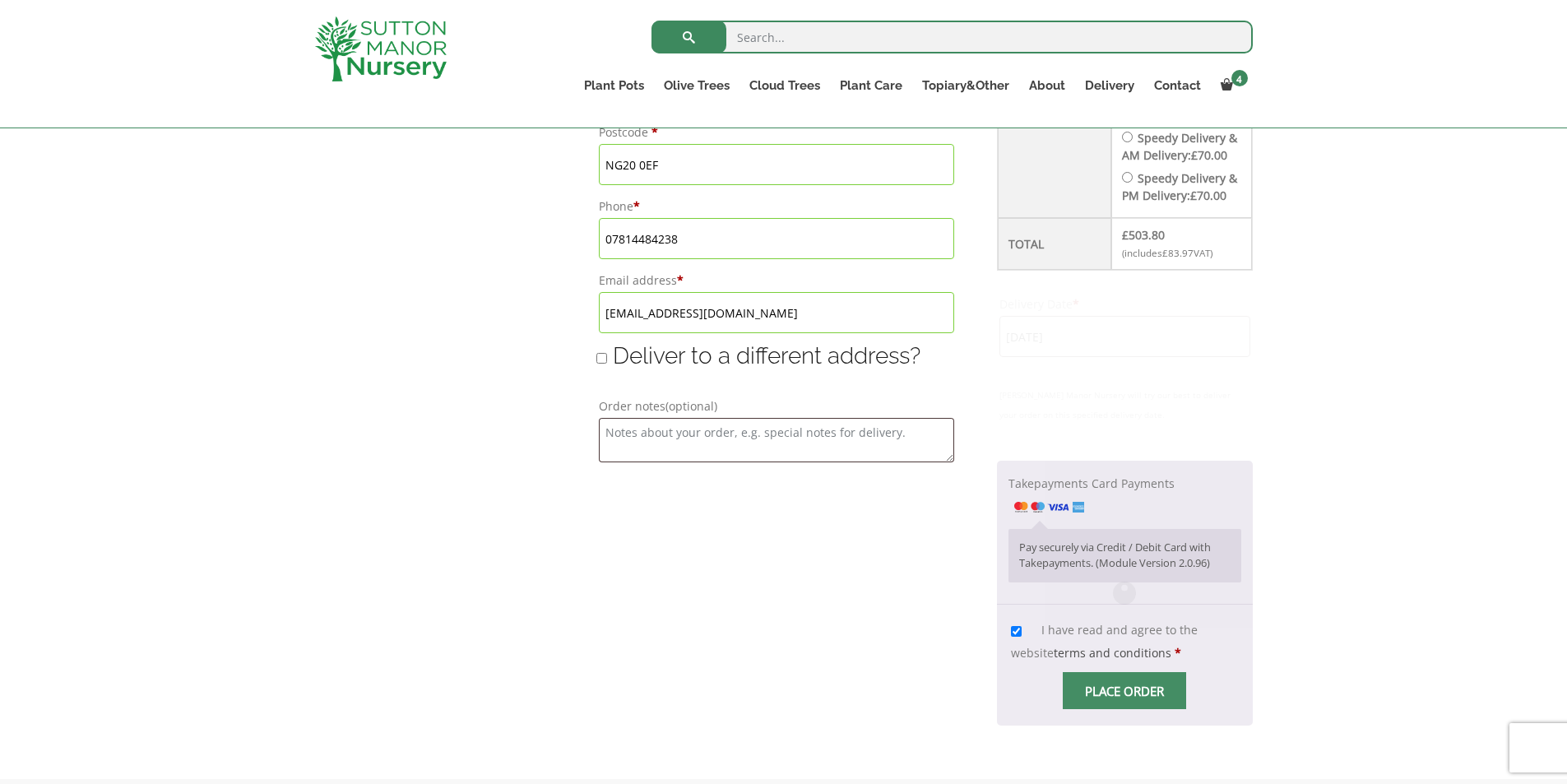
type input "[DATE]"
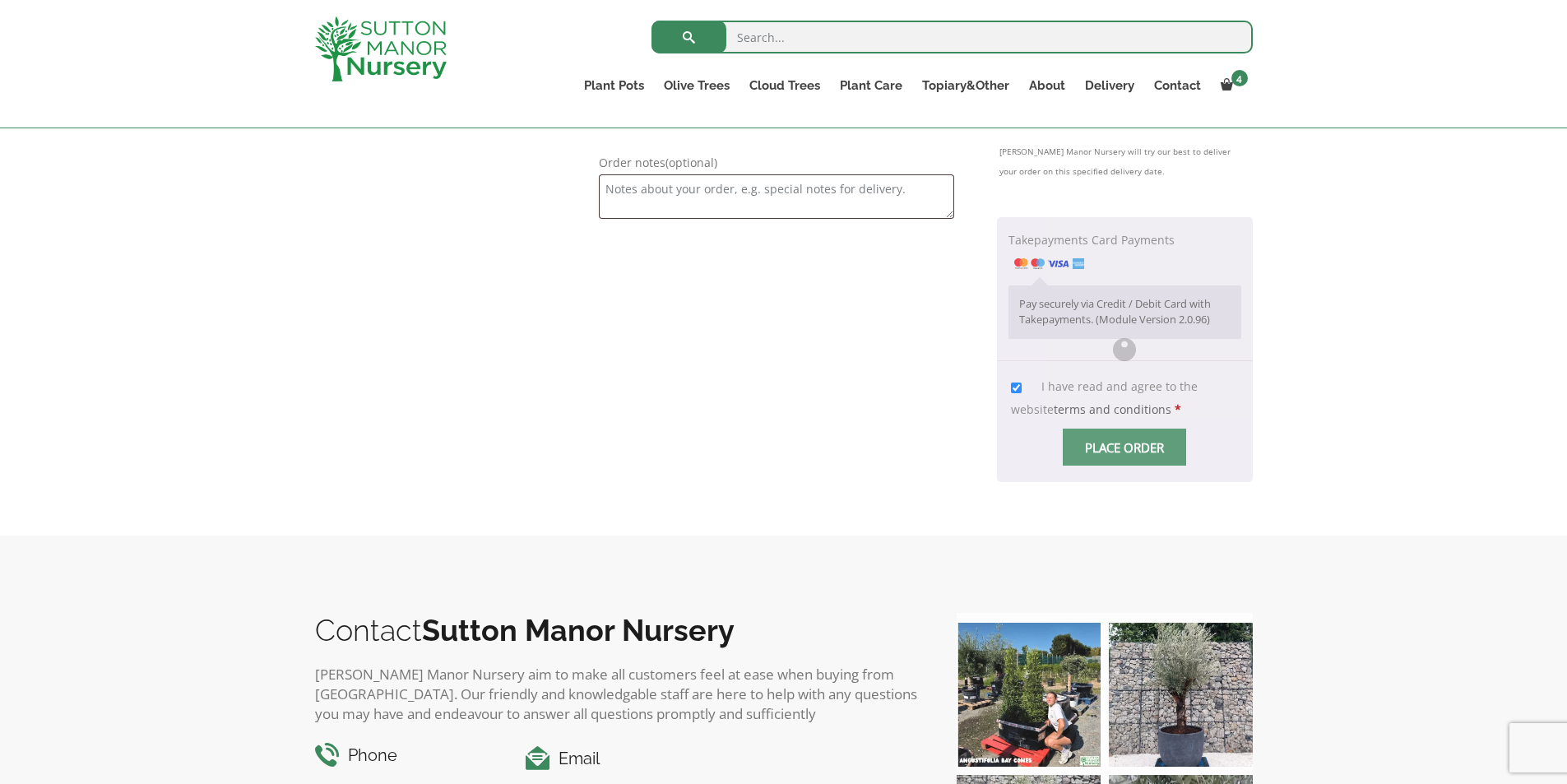
click at [1109, 482] on div "Checkout" at bounding box center [1124, 350] width 255 height 265
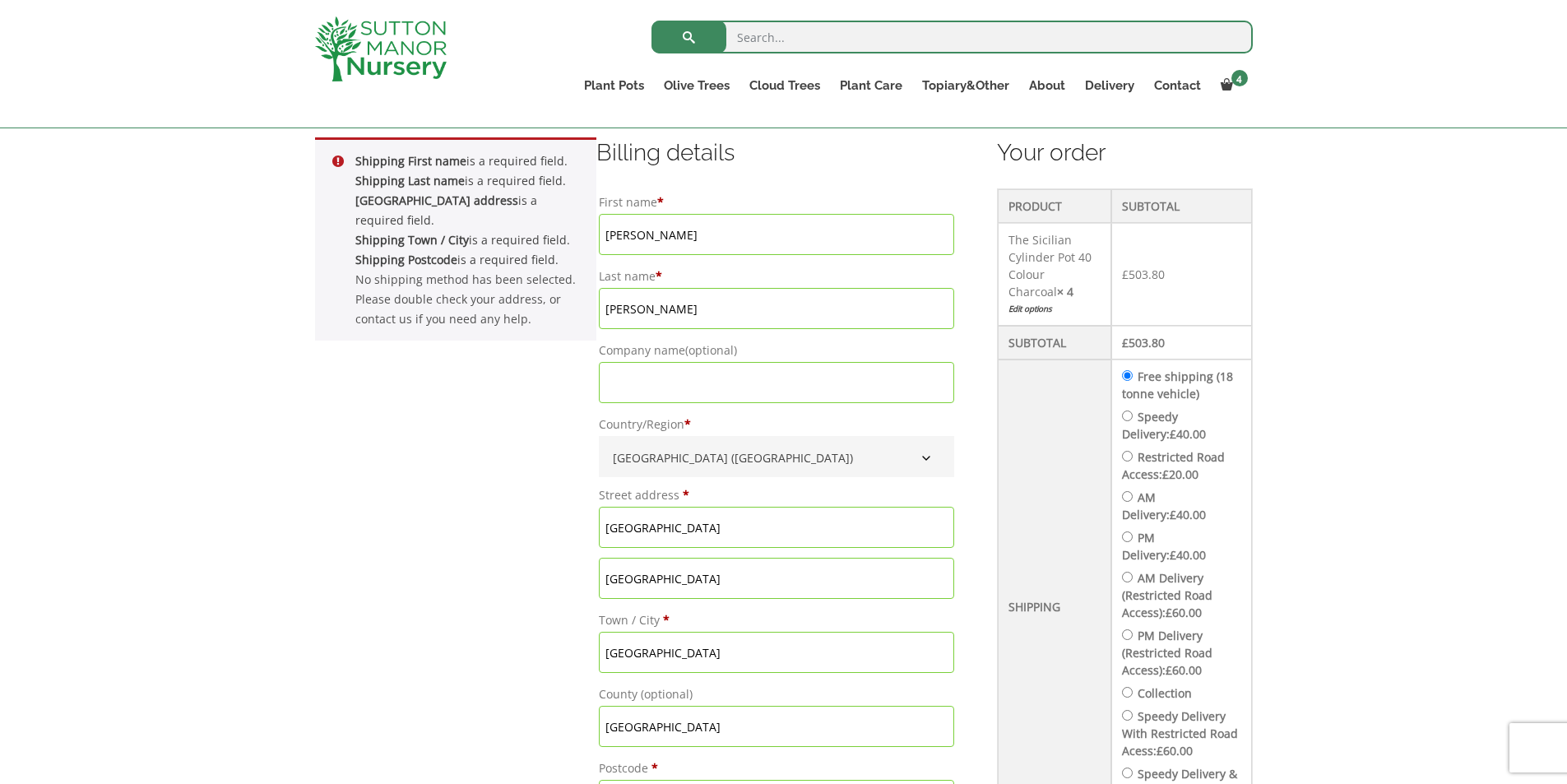
scroll to position [428, 0]
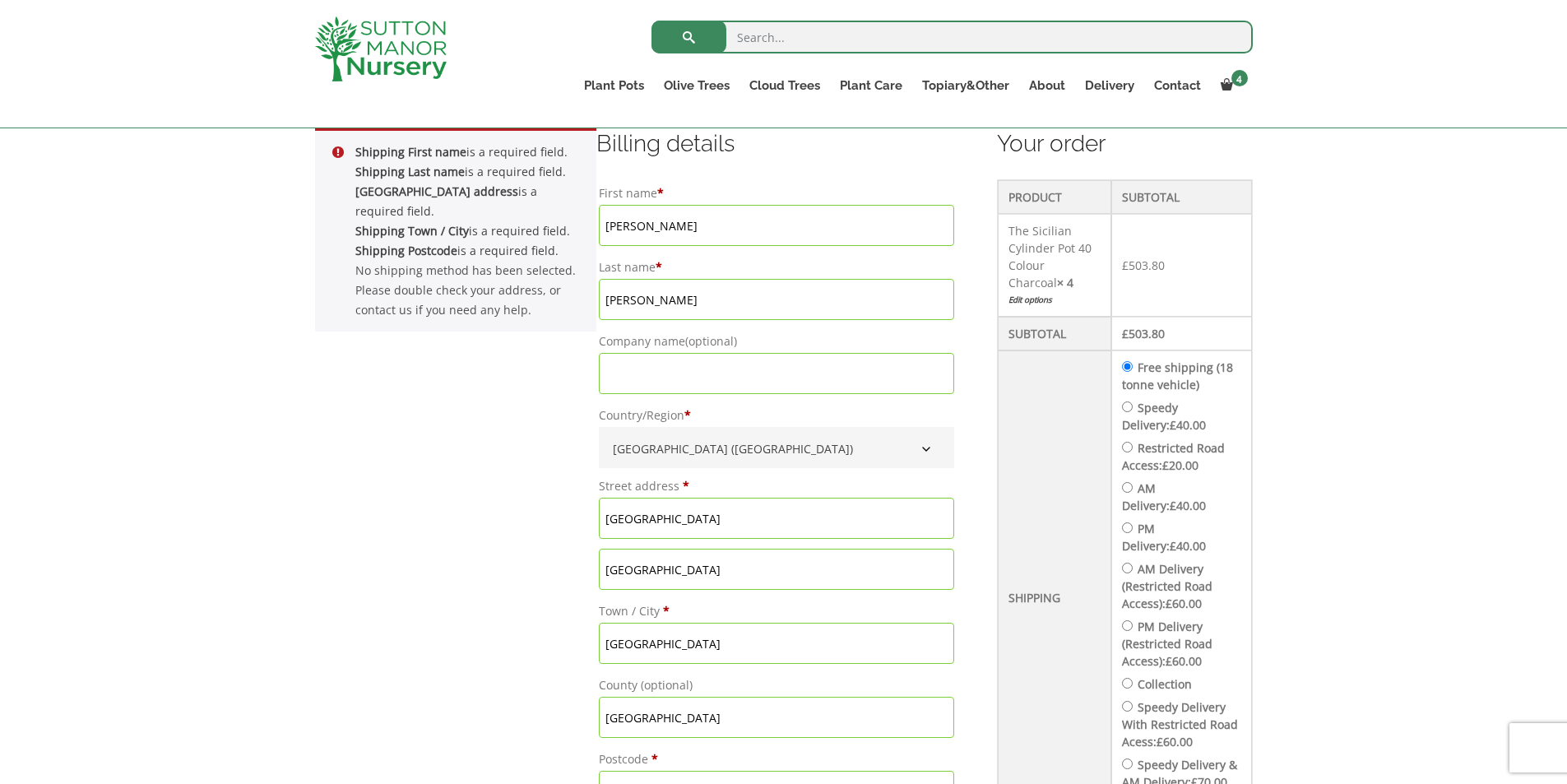
click at [671, 227] on input "Michele" at bounding box center [776, 225] width 355 height 41
click at [667, 300] on input "Jaeger" at bounding box center [776, 299] width 355 height 41
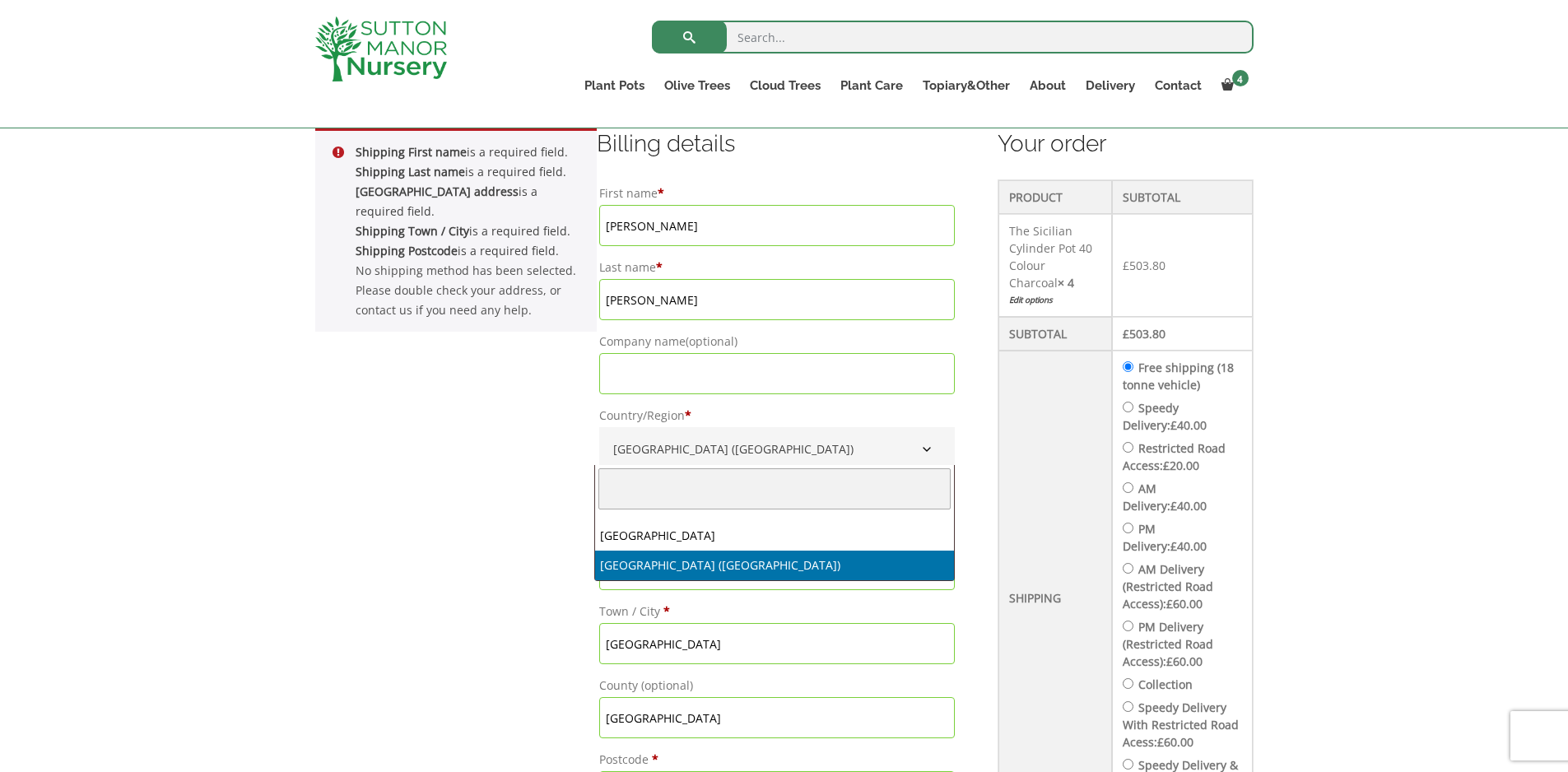
click at [926, 448] on b "Country/Region" at bounding box center [926, 449] width 14 height 14
click at [838, 479] on input "text" at bounding box center [775, 488] width 352 height 41
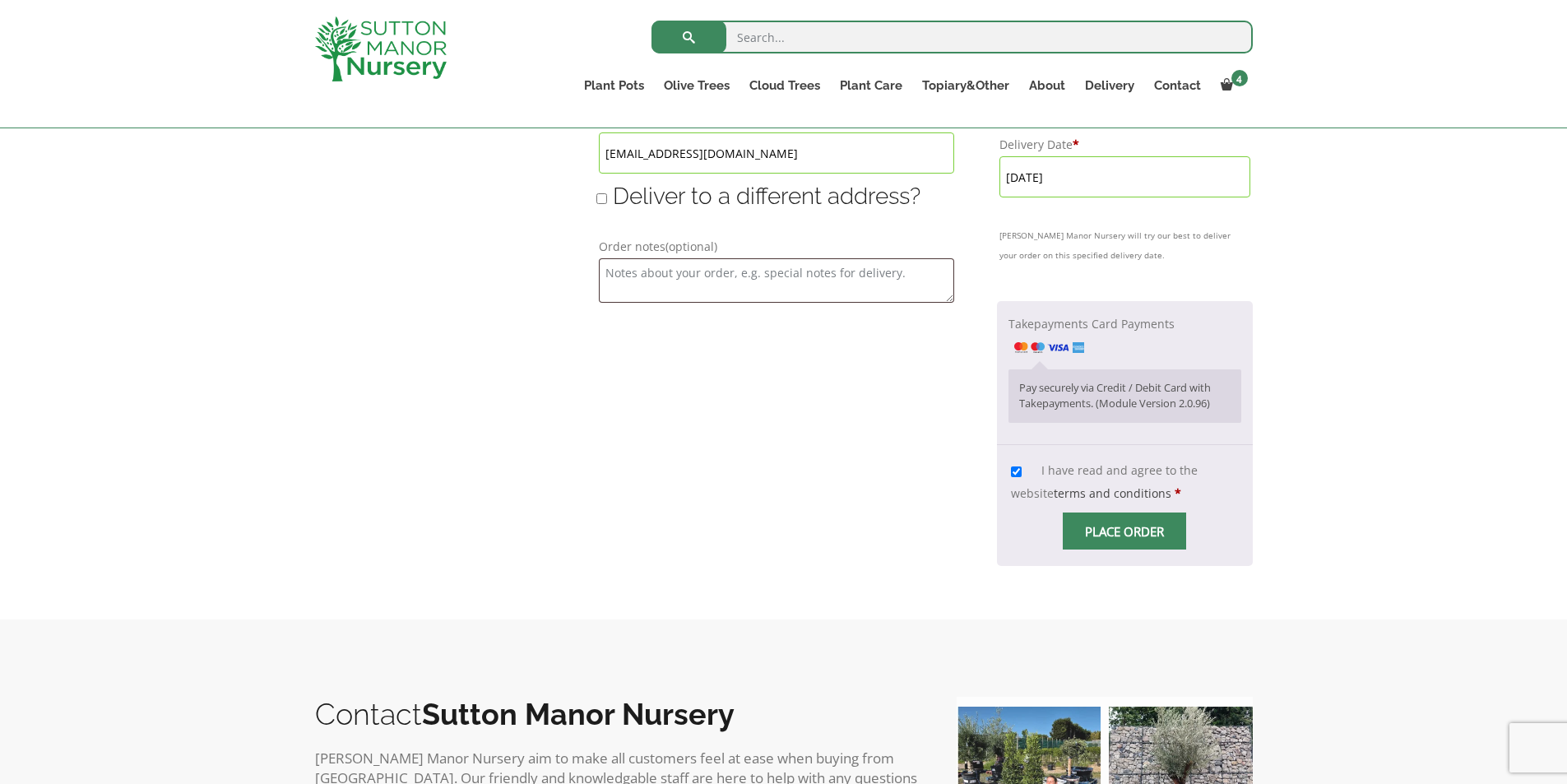
scroll to position [1237, 0]
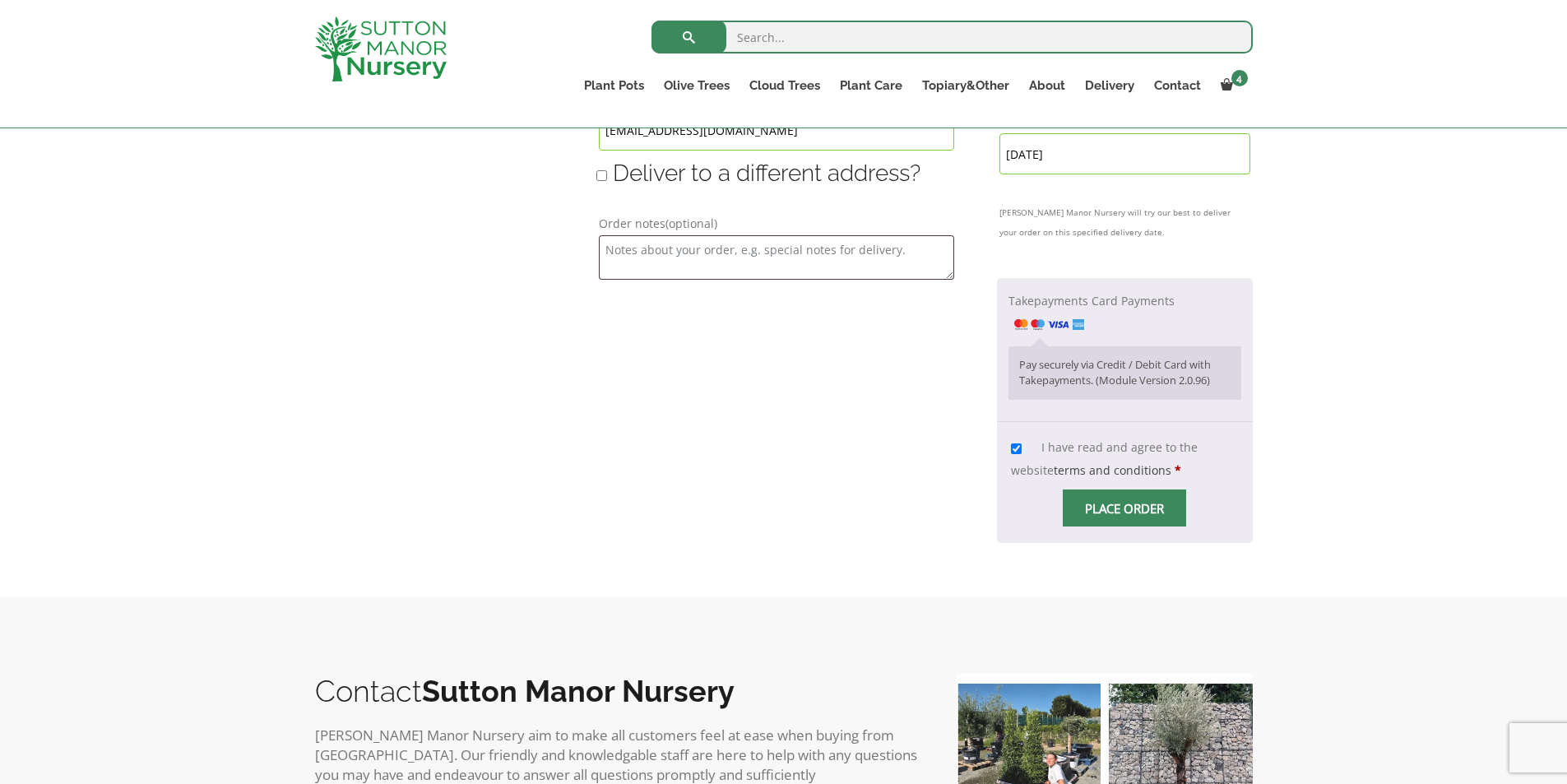
click at [1124, 508] on span "Checkout" at bounding box center [1124, 508] width 0 height 0
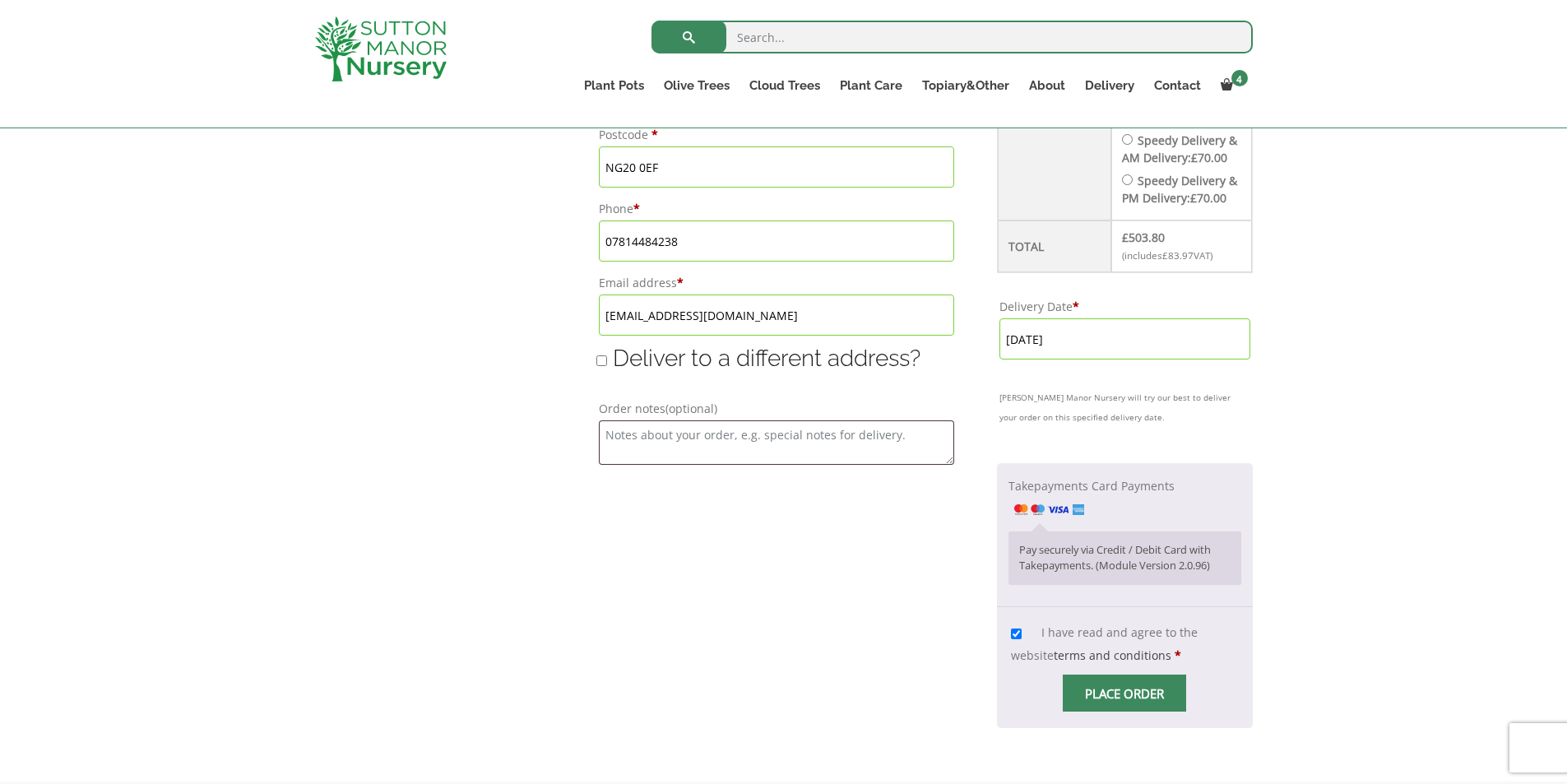
scroll to position [1058, 0]
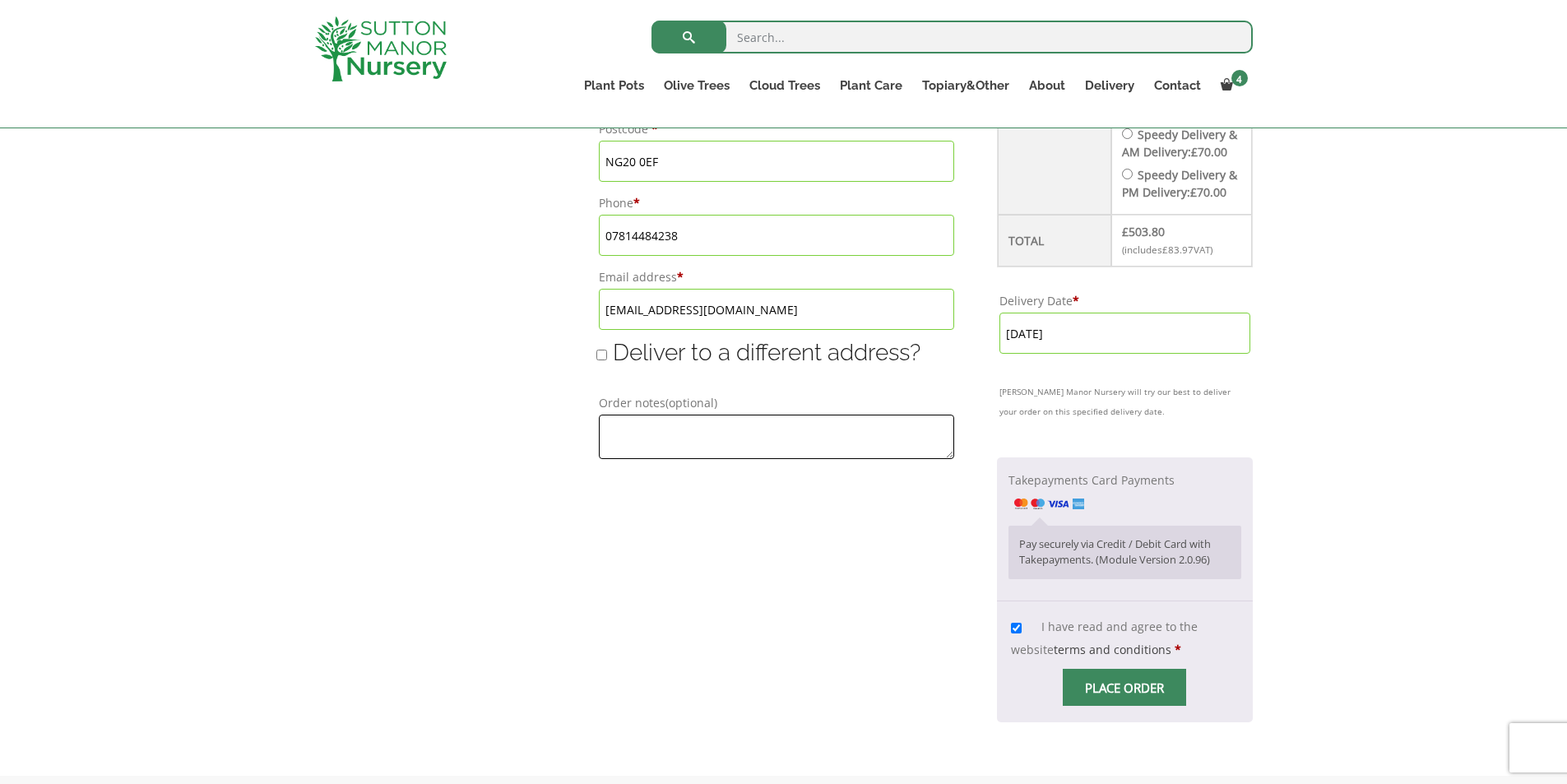
click at [619, 441] on textarea "Order notes (optional)" at bounding box center [776, 436] width 355 height 44
type textarea "No notes"
click at [1086, 705] on span "Place order" at bounding box center [1124, 687] width 123 height 37
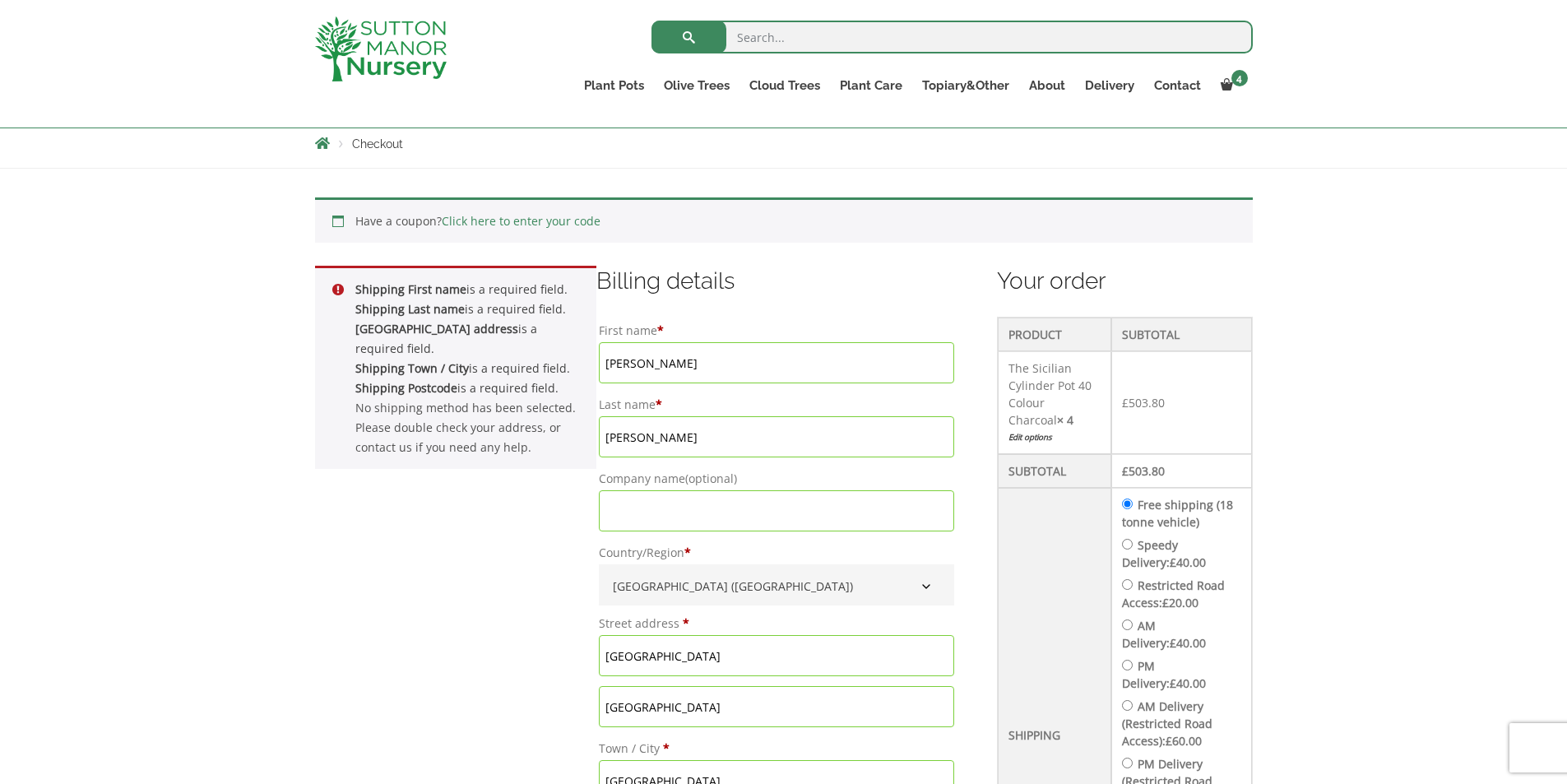
scroll to position [293, 0]
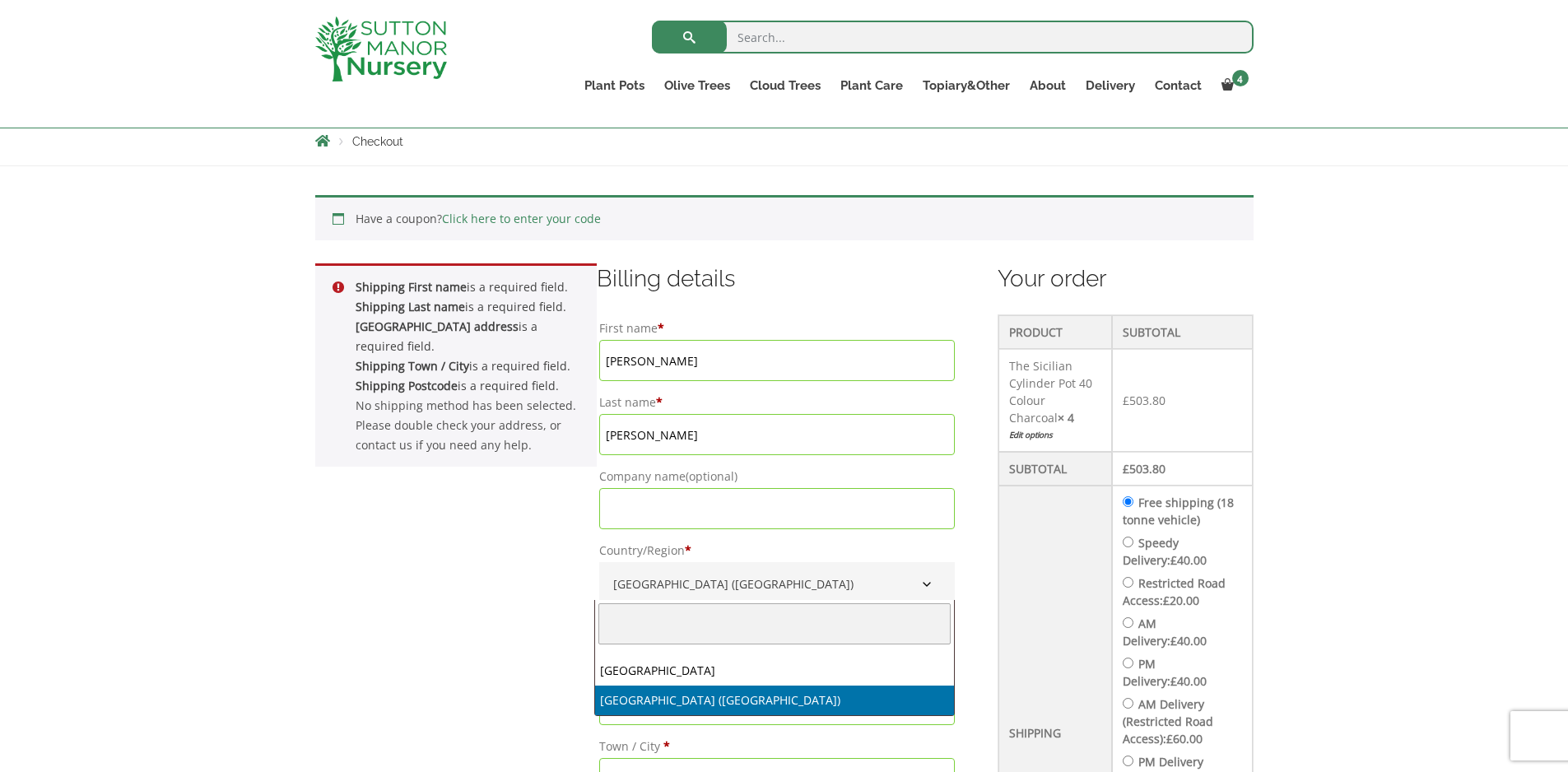
click at [920, 589] on b "Country/Region" at bounding box center [926, 584] width 14 height 14
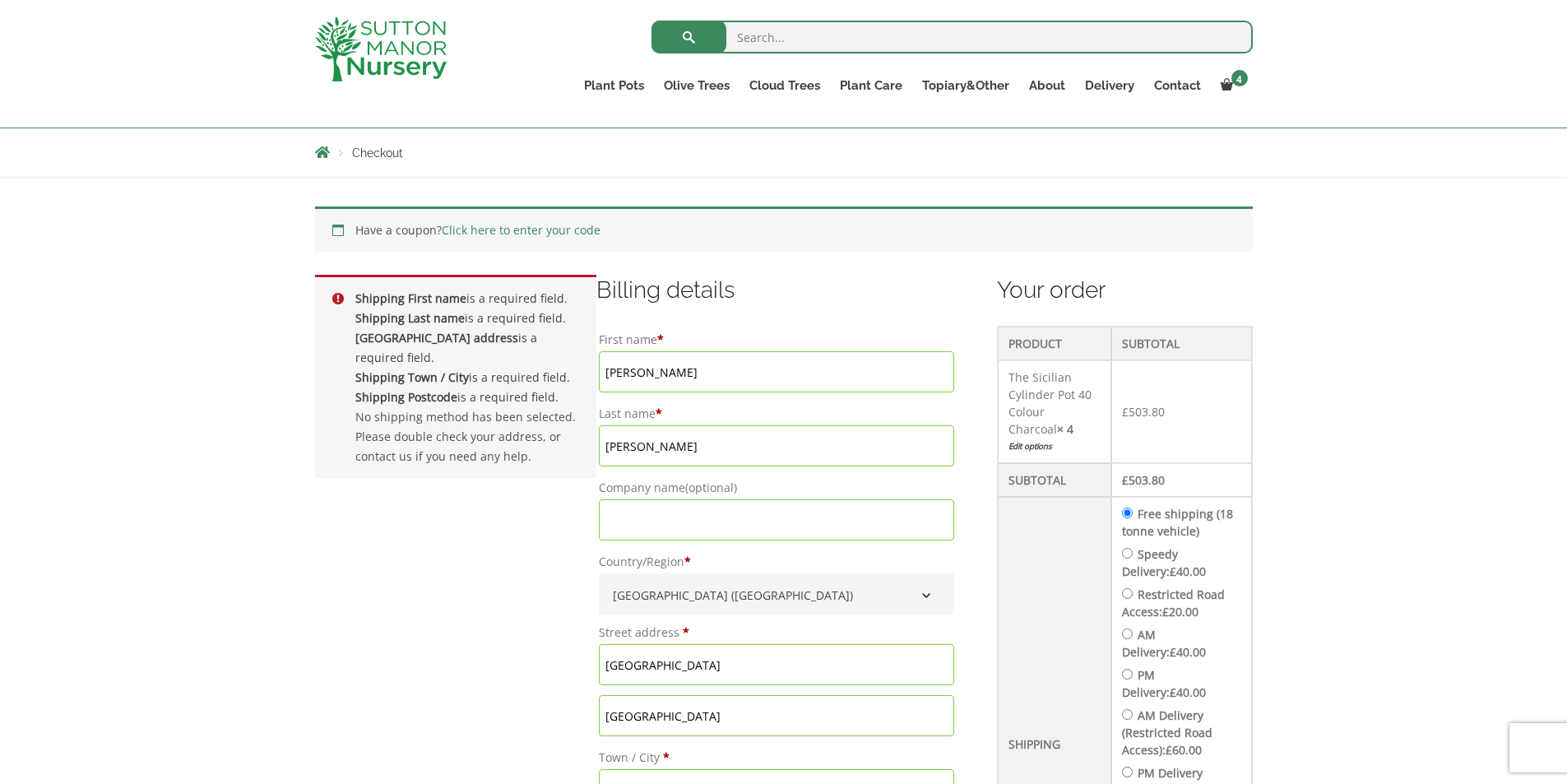
scroll to position [276, 0]
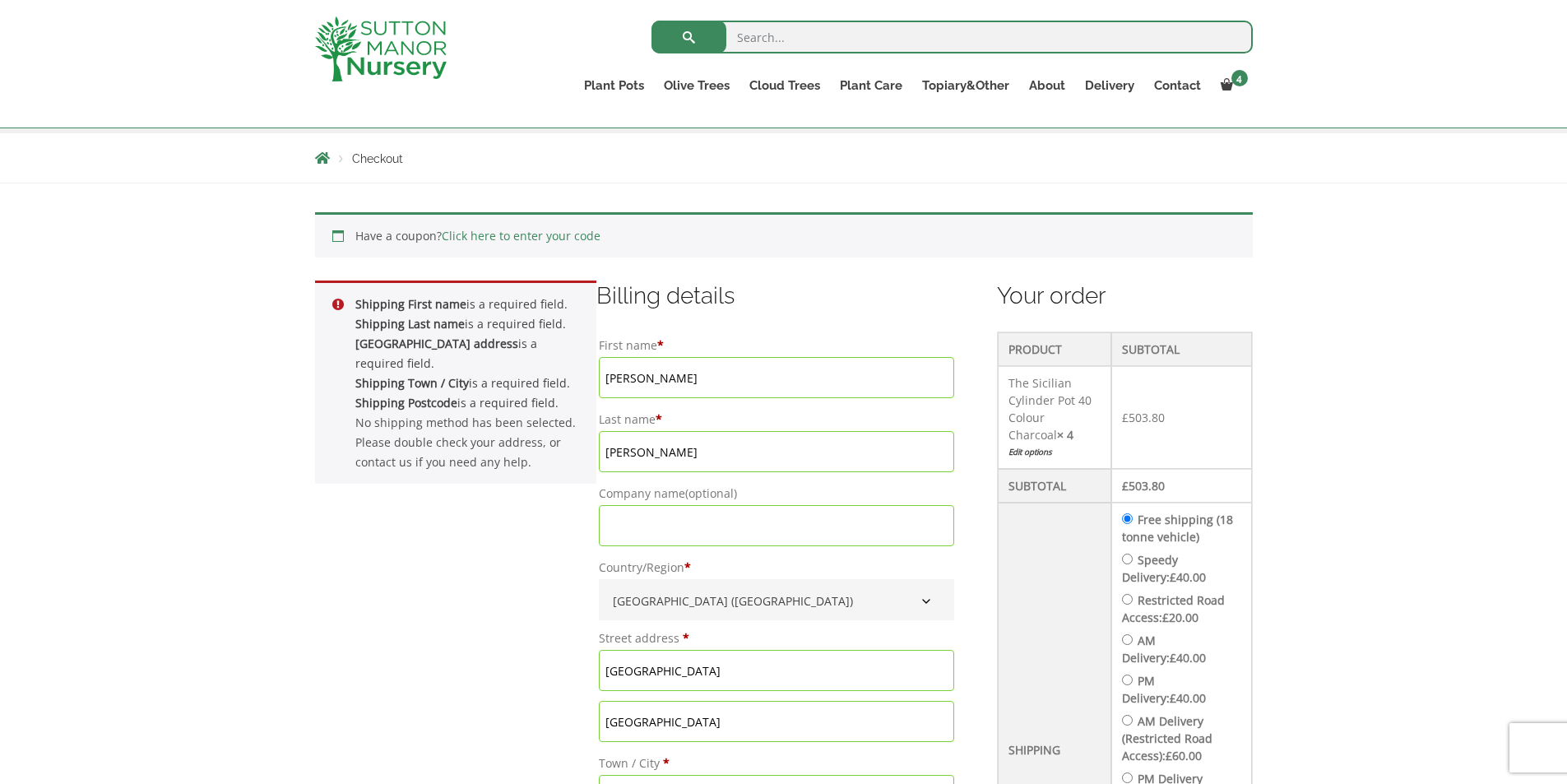
click at [1133, 518] on input "Free shipping (18 tonne vehicle)" at bounding box center [1128, 518] width 11 height 11
click at [1133, 519] on input "Free shipping (18 tonne vehicle)" at bounding box center [1128, 518] width 11 height 11
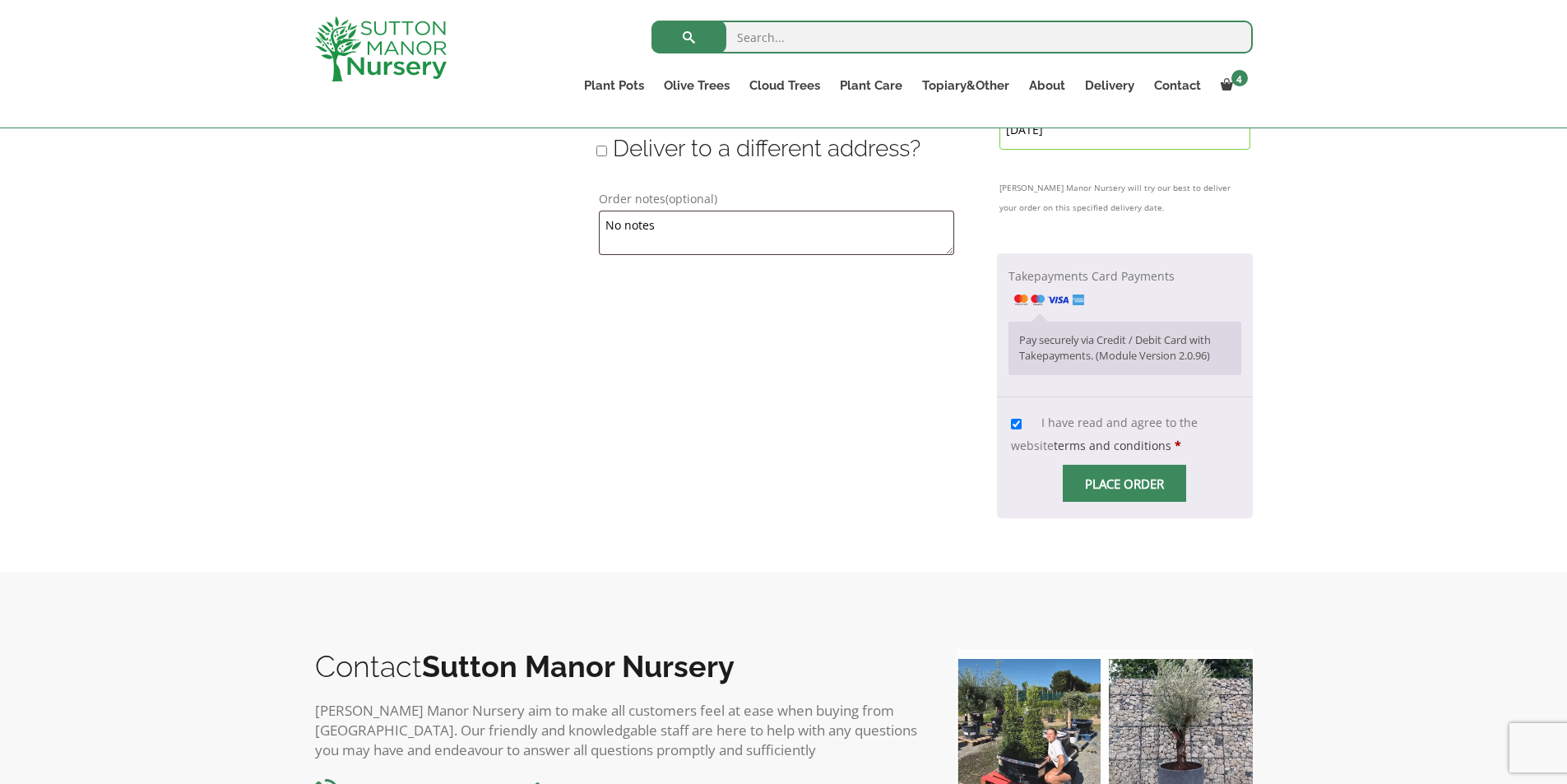
scroll to position [1267, 0]
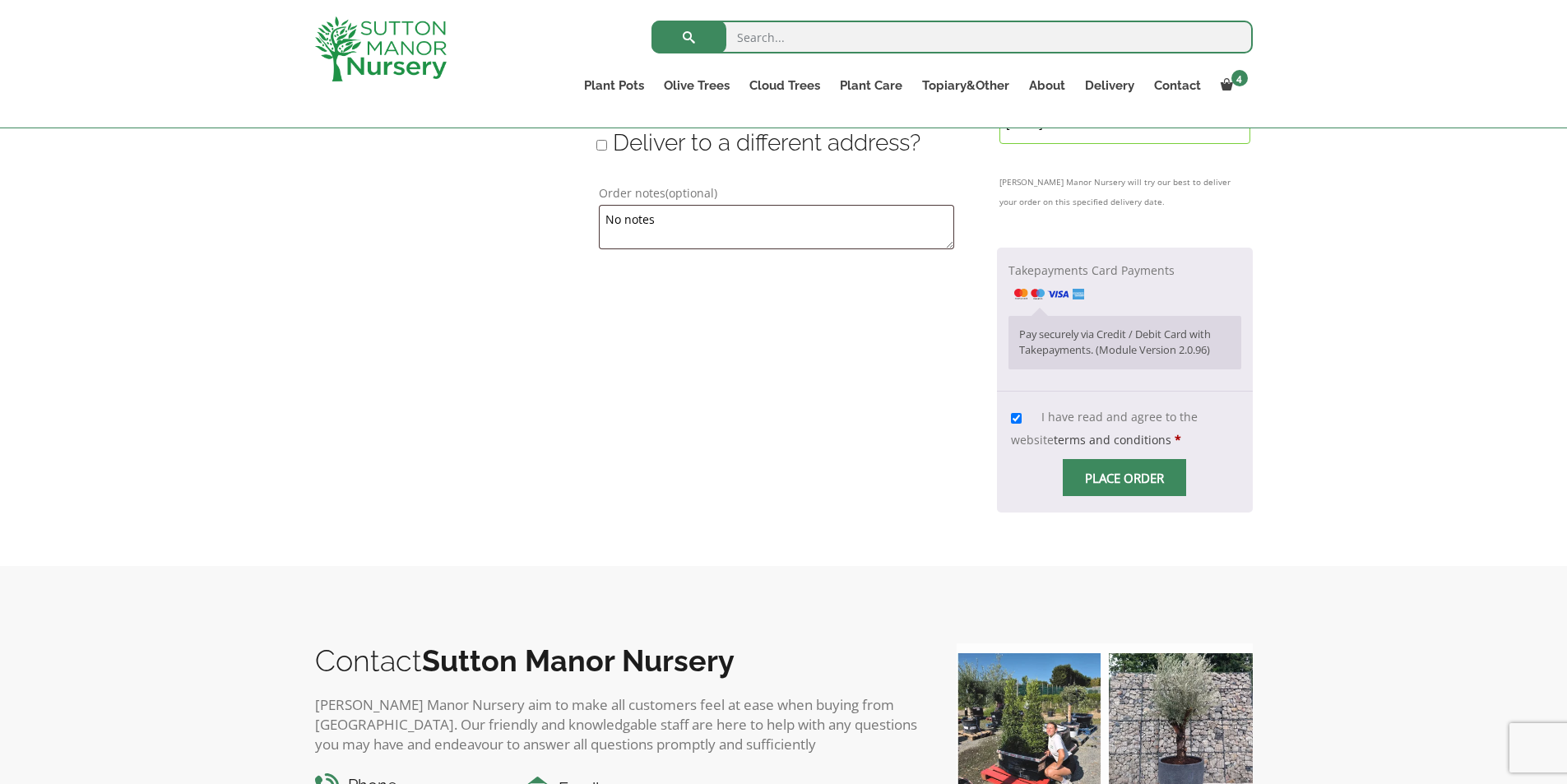
click at [1124, 478] on span "Checkout" at bounding box center [1124, 478] width 0 height 0
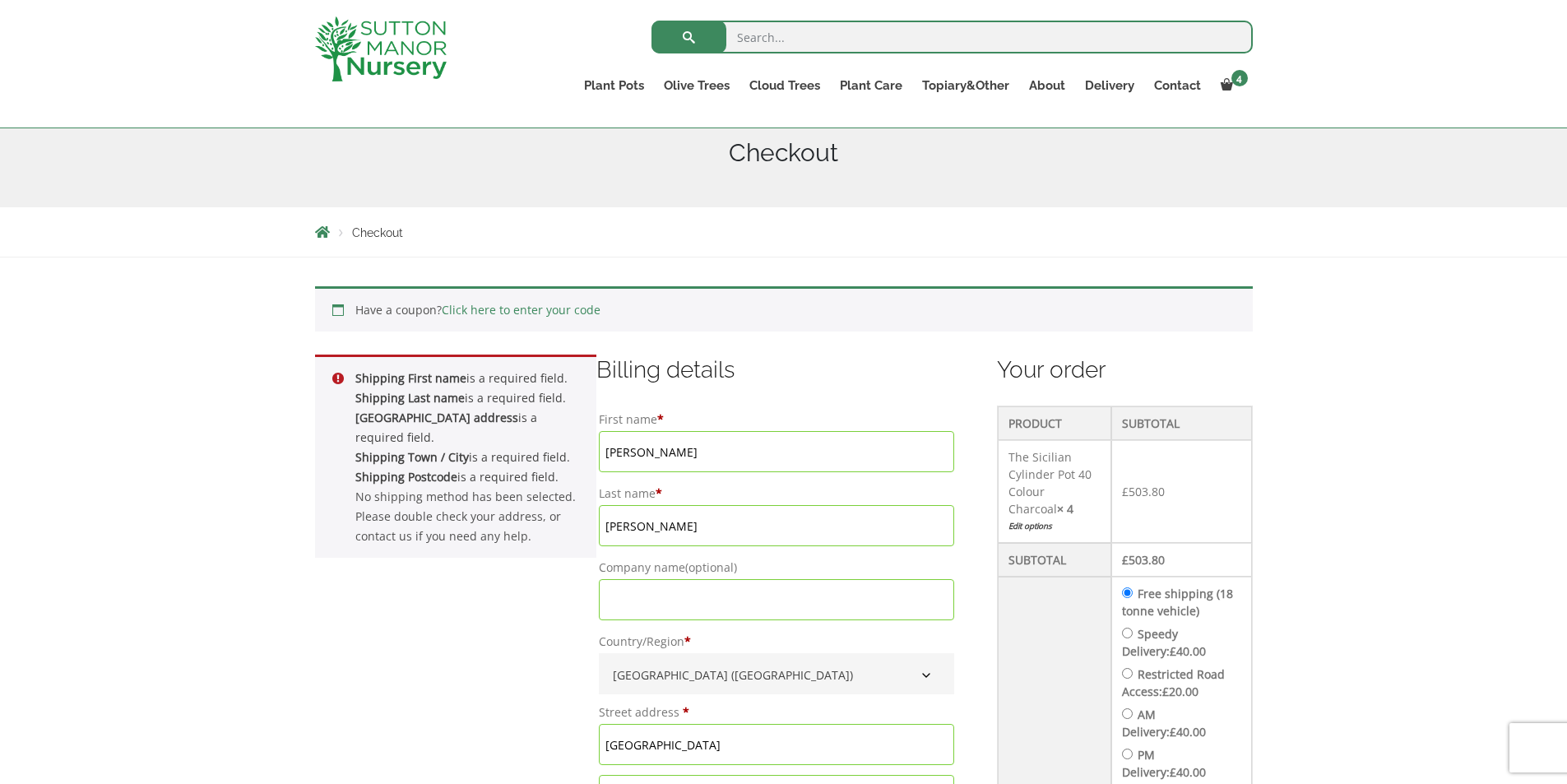
scroll to position [205, 0]
drag, startPoint x: 689, startPoint y: 439, endPoint x: 405, endPoint y: 437, distance: 284.0
type input "Michele"
click at [660, 523] on input "Jaeger" at bounding box center [776, 521] width 355 height 41
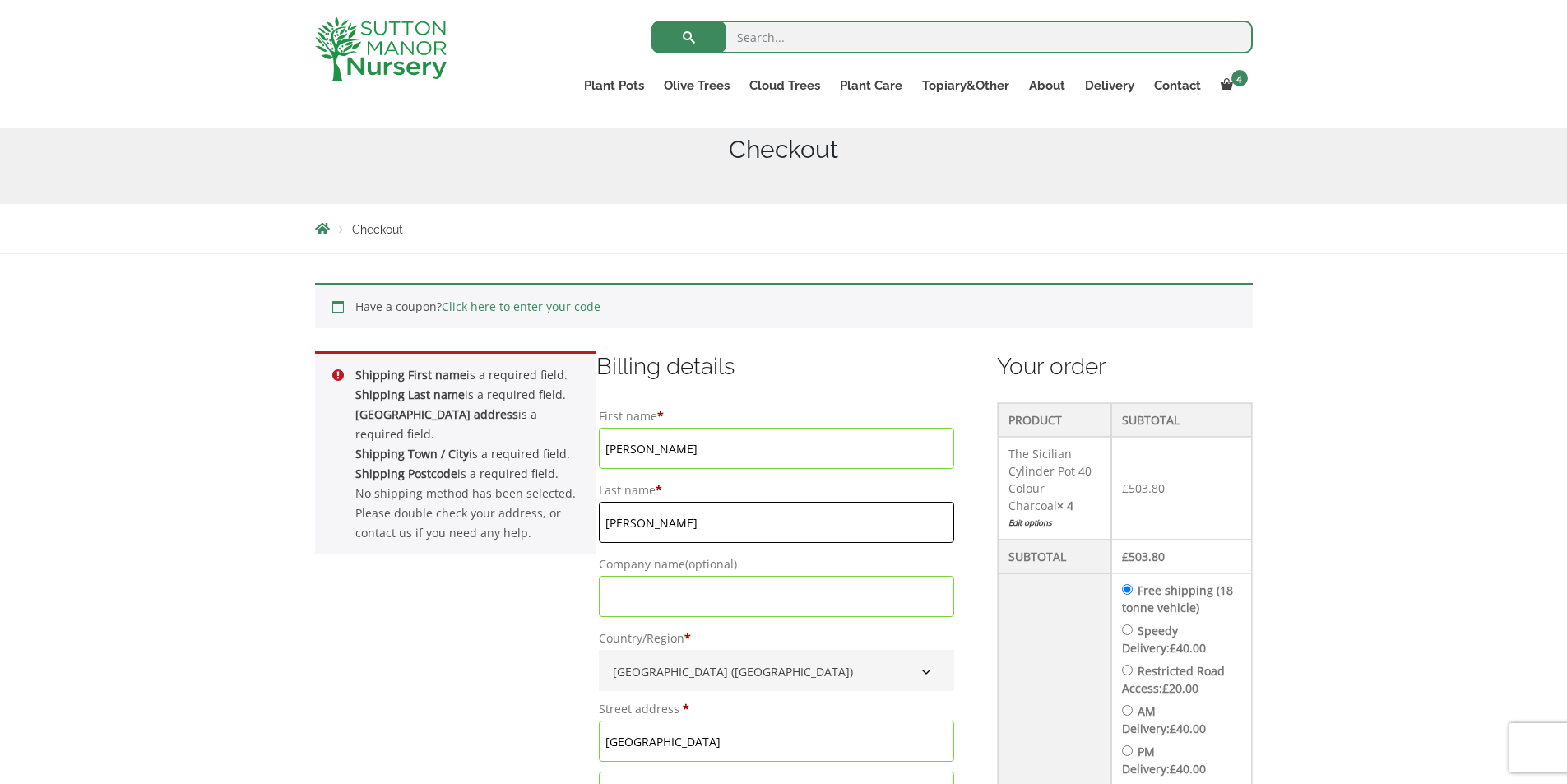
type input "J"
type input "Jaeger"
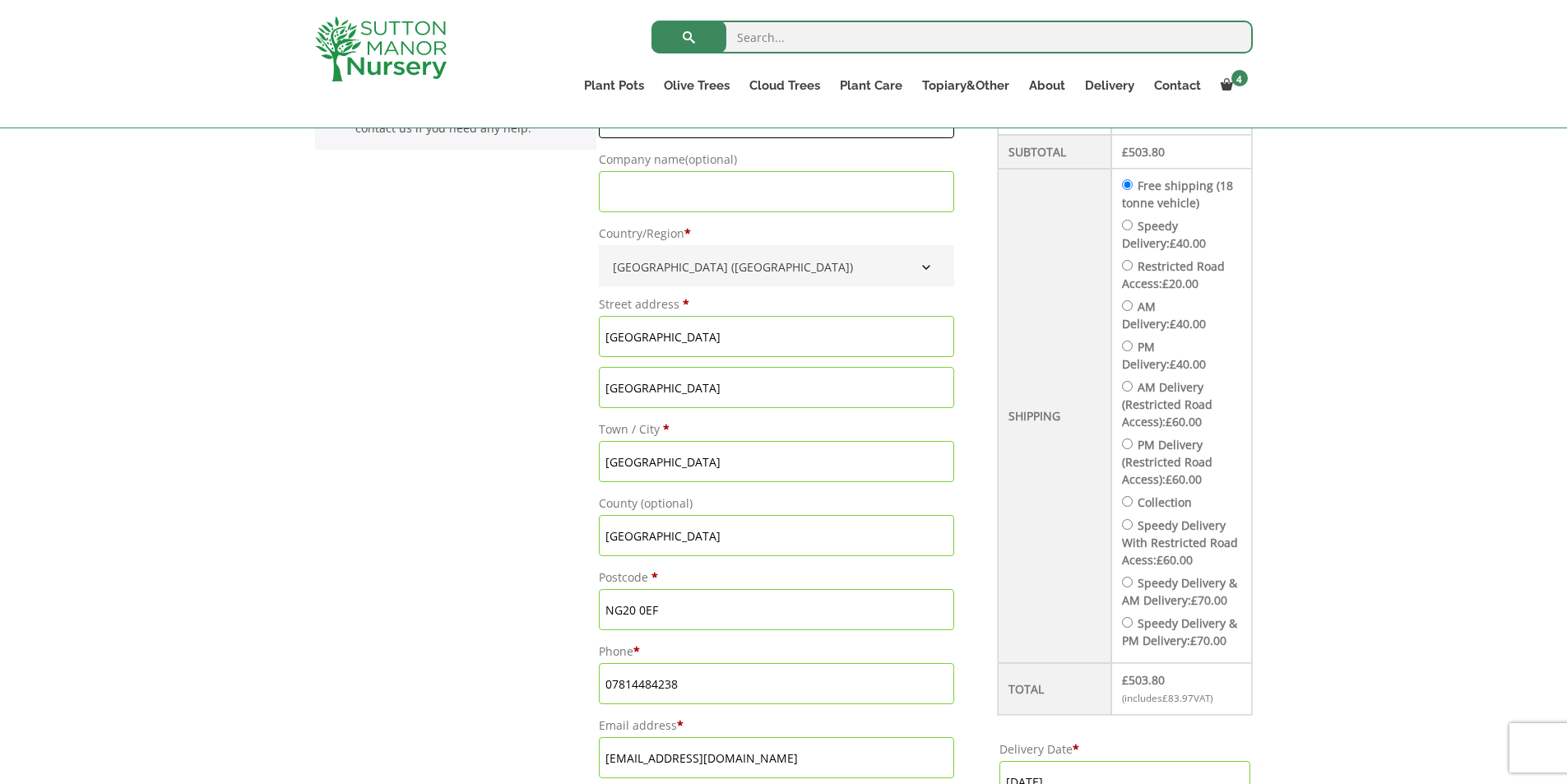
scroll to position [595, 0]
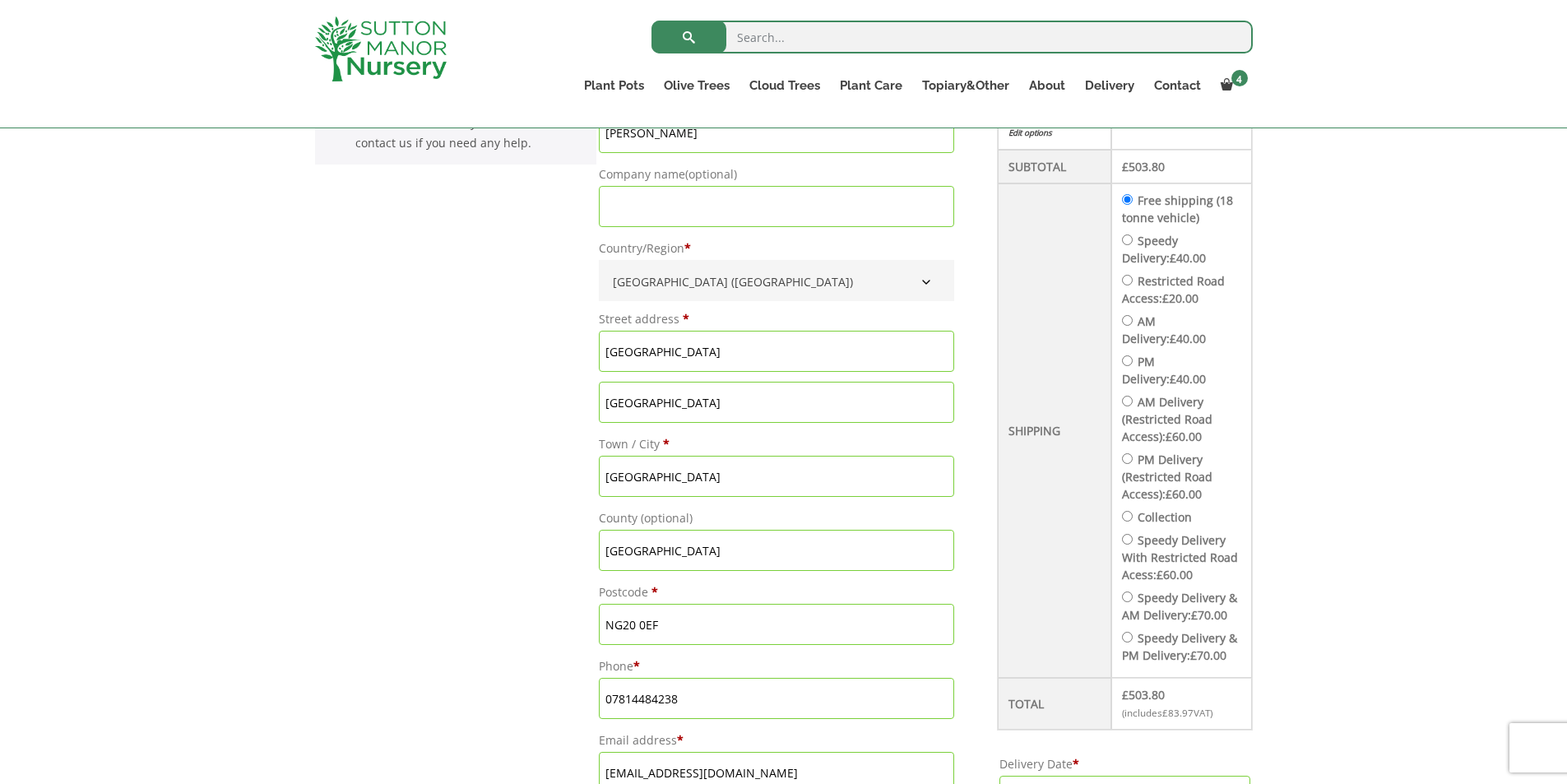
drag, startPoint x: 719, startPoint y: 344, endPoint x: 441, endPoint y: 330, distance: 278.4
click at [441, 330] on form "Shipping First name is a required field. Shipping Last name is a required field…" at bounding box center [784, 585] width 938 height 1248
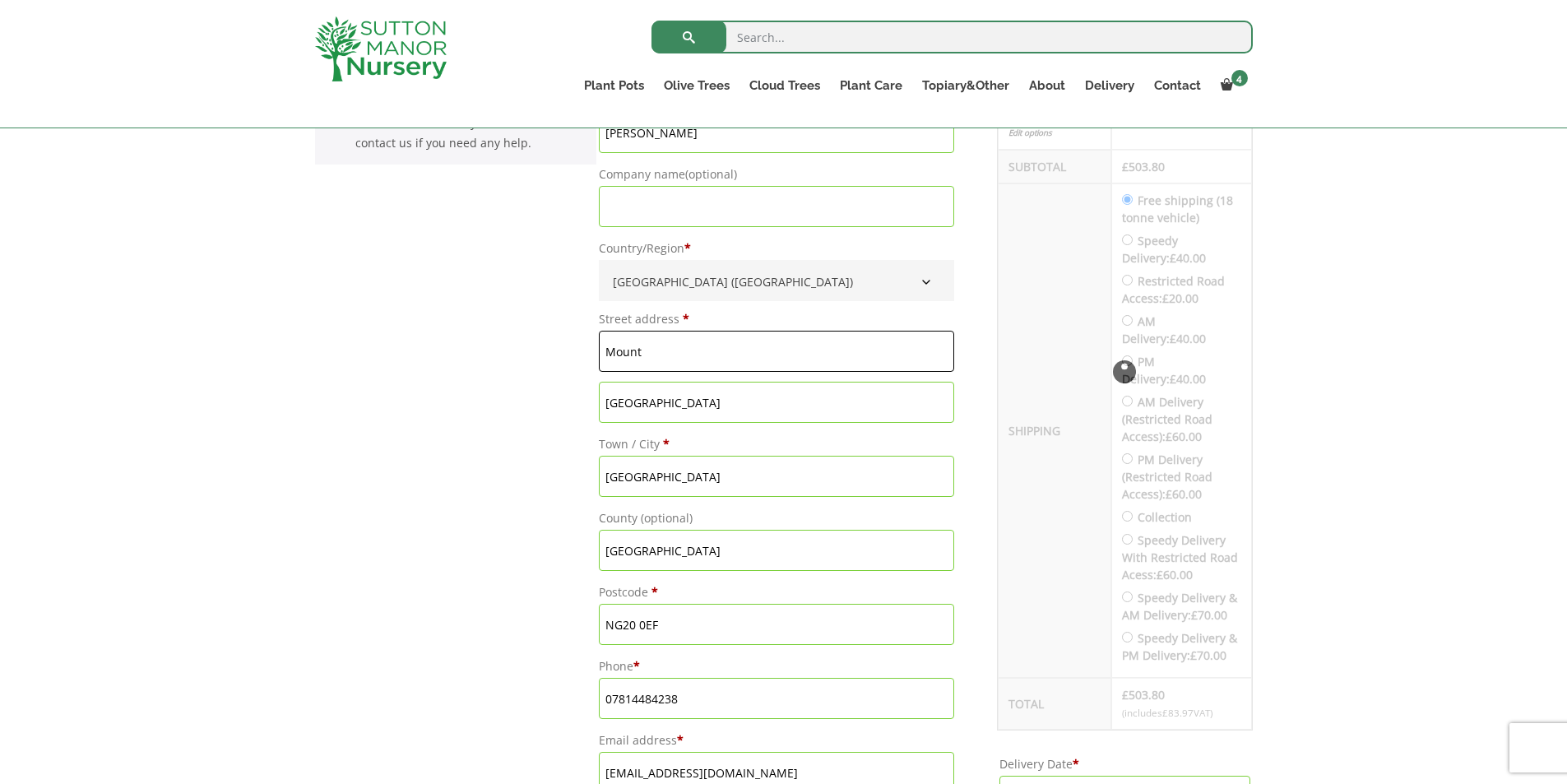
type input "[GEOGRAPHIC_DATA]"
drag, startPoint x: 691, startPoint y: 397, endPoint x: 276, endPoint y: 394, distance: 415.0
click at [276, 394] on div "Have a coupon? Click here to enter your code Apply coupon Shipping First name i…" at bounding box center [784, 551] width 1567 height 1374
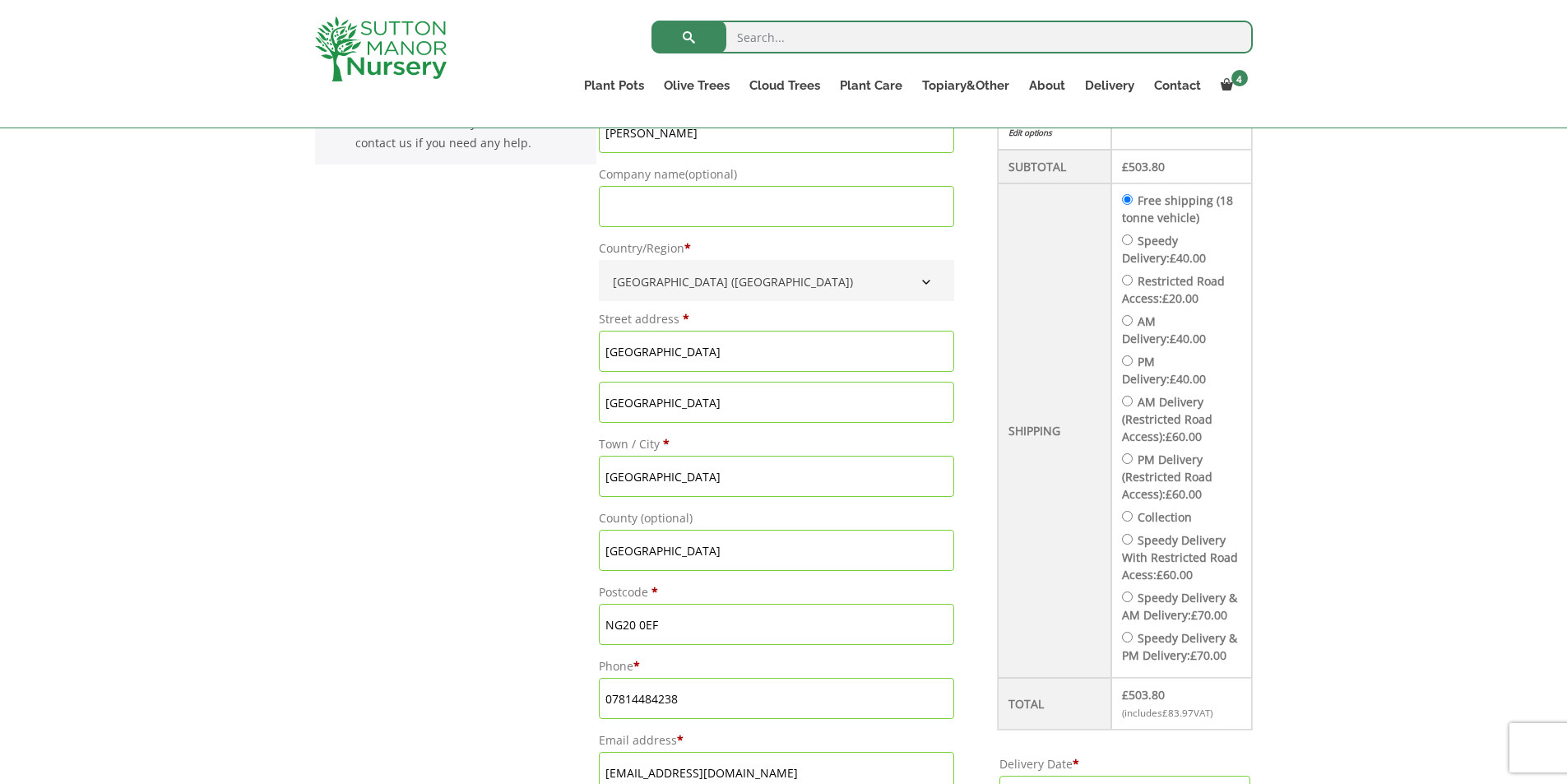
drag, startPoint x: 667, startPoint y: 475, endPoint x: 505, endPoint y: 474, distance: 162.0
click at [505, 474] on form "Shipping First name is a required field. Shipping Last name is a required field…" at bounding box center [784, 585] width 938 height 1248
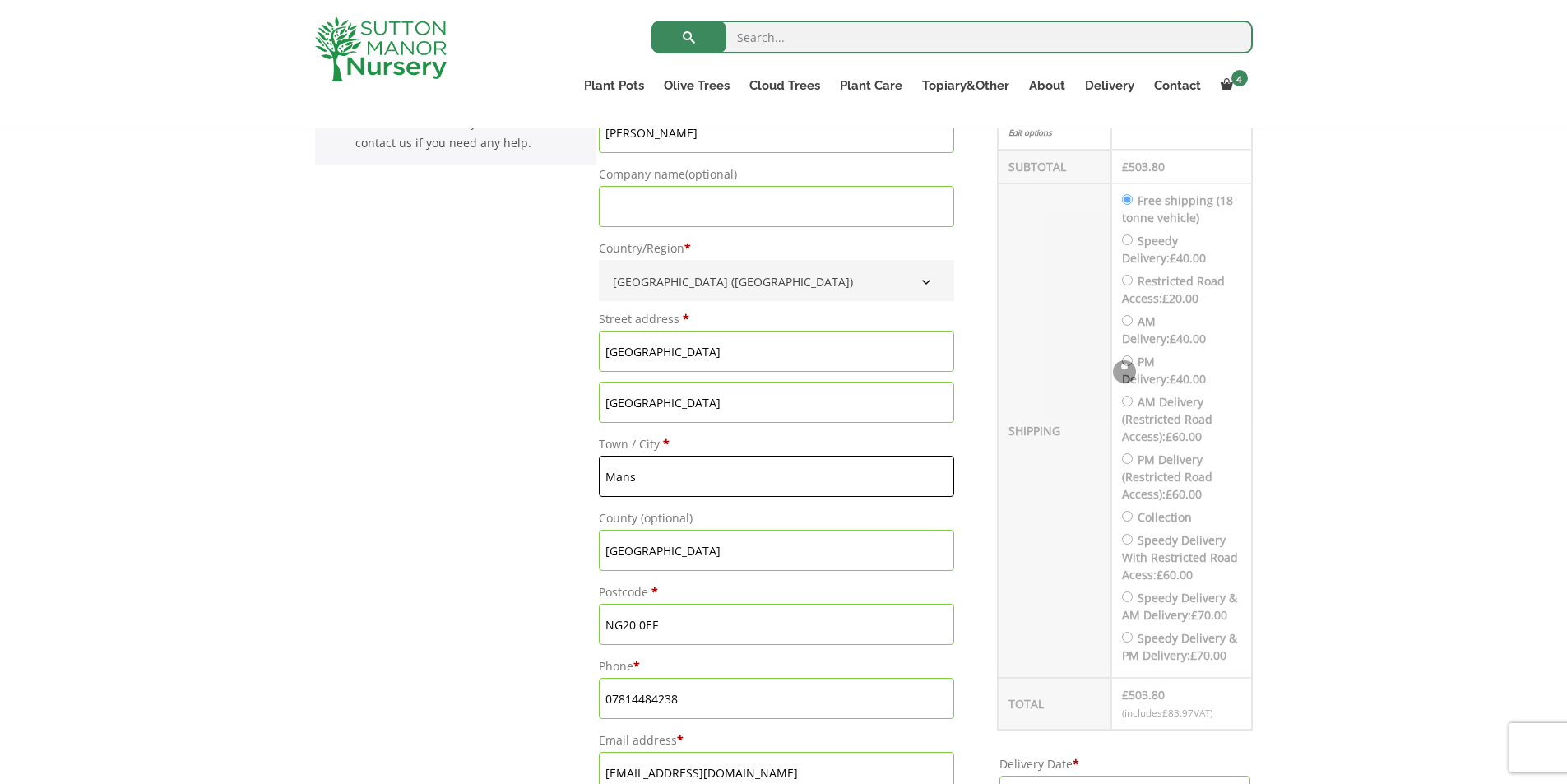
type input "[GEOGRAPHIC_DATA]"
drag, startPoint x: 687, startPoint y: 617, endPoint x: 346, endPoint y: 598, distance: 341.5
click at [346, 598] on form "Shipping First name is a required field. Shipping Last name is a required field…" at bounding box center [784, 585] width 938 height 1248
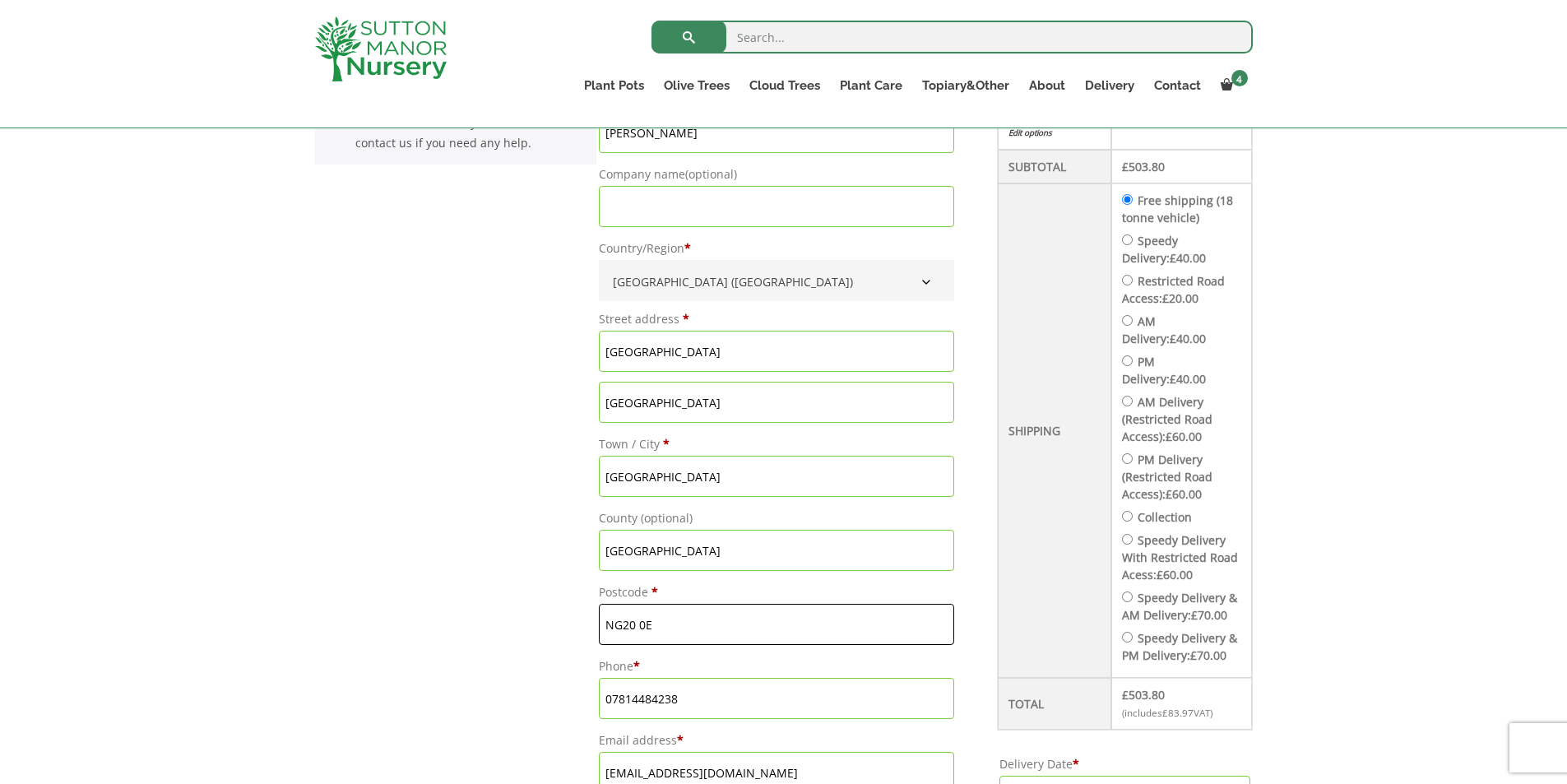
type input "NG20 0EF"
click at [390, 634] on div "Shipping First name is a required field. Shipping Last name is a required field…" at bounding box center [455, 585] width 282 height 1248
drag, startPoint x: 681, startPoint y: 695, endPoint x: 333, endPoint y: 681, distance: 348.3
click at [333, 681] on form "Shipping First name is a required field. Shipping Last name is a required field…" at bounding box center [784, 585] width 938 height 1248
type input "07814484238"
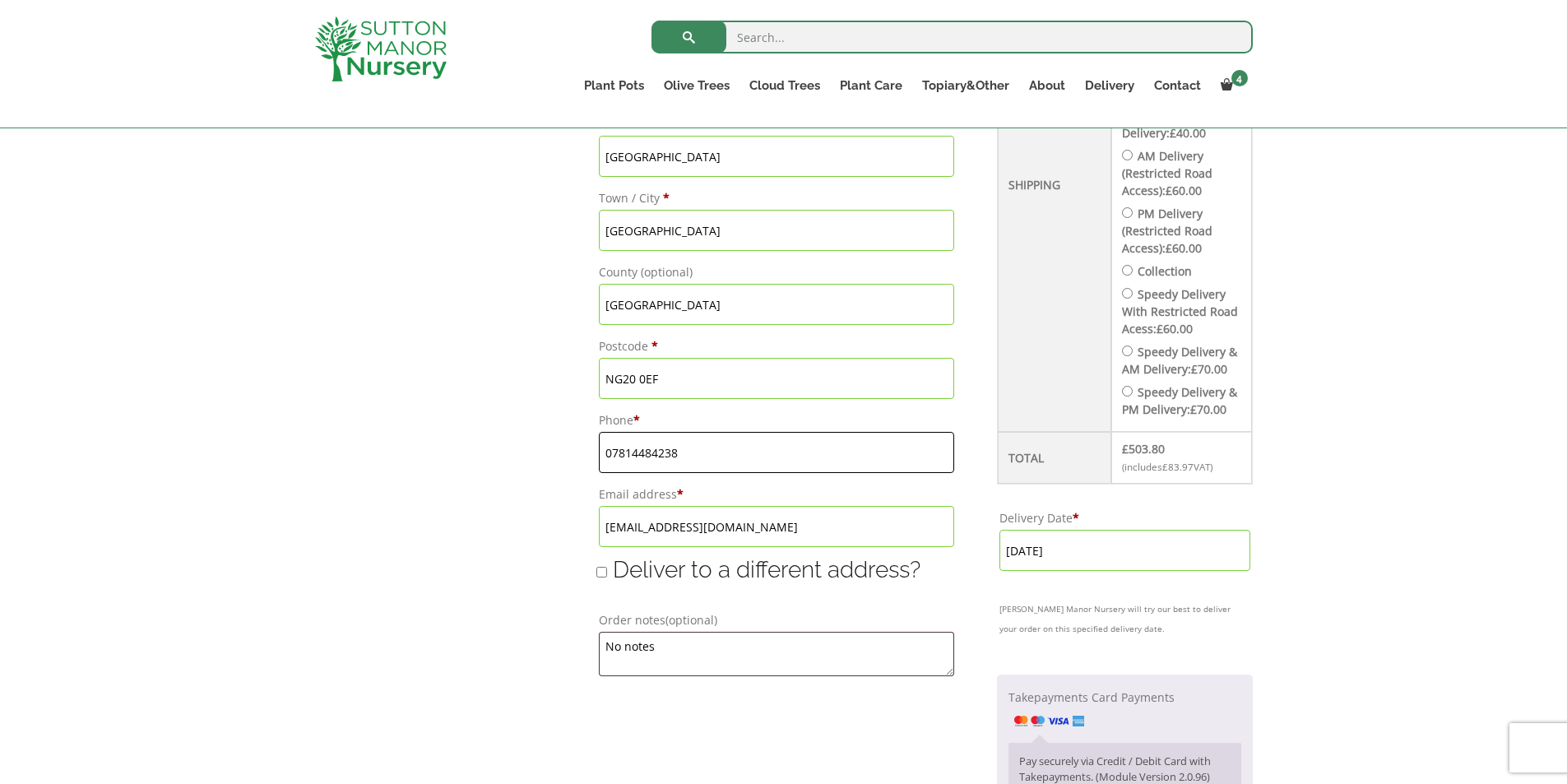
scroll to position [884, 0]
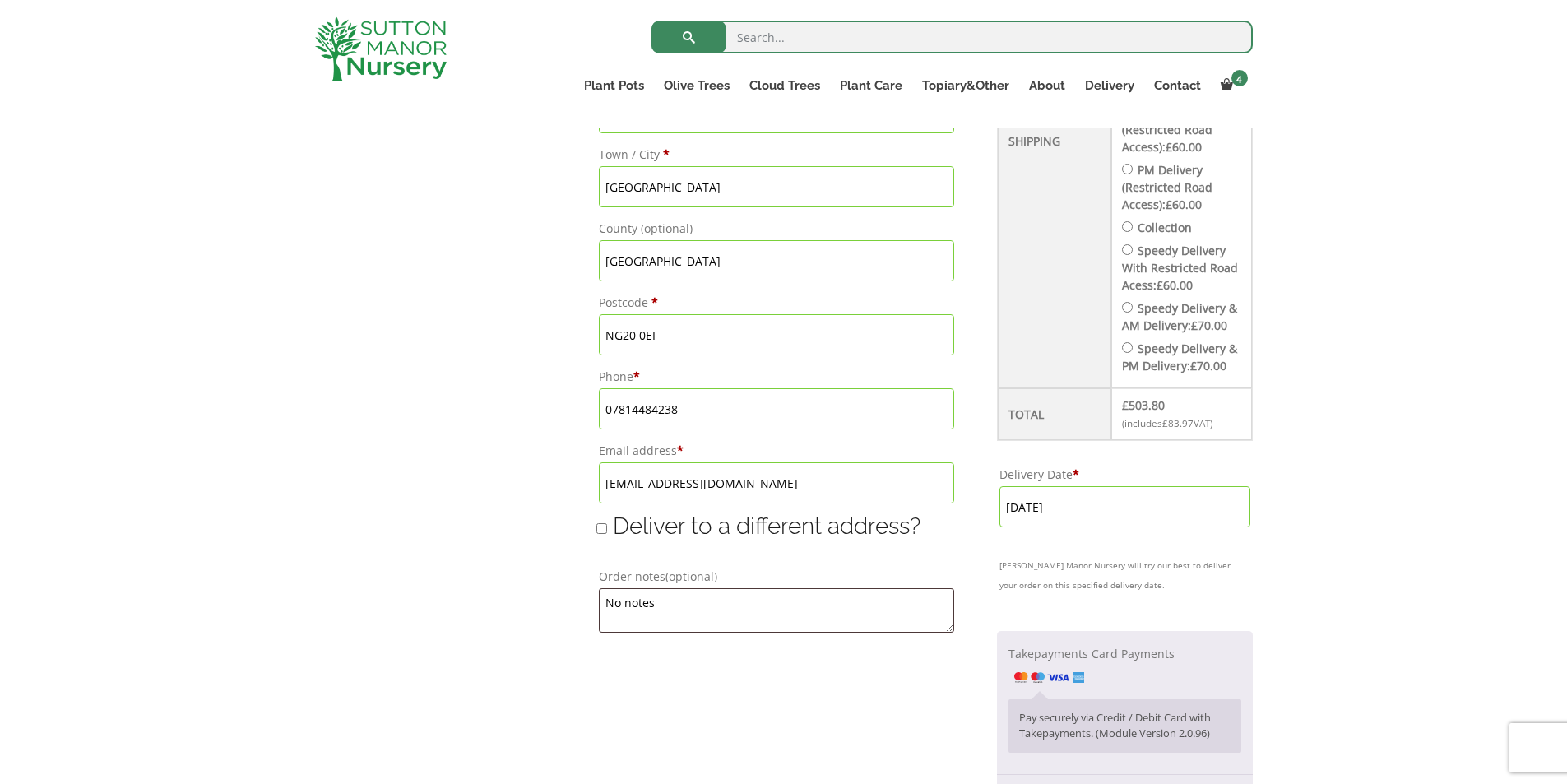
drag, startPoint x: 788, startPoint y: 475, endPoint x: 484, endPoint y: 453, distance: 304.8
click at [484, 453] on form "Shipping First name is a required field. Shipping Last name is a required field…" at bounding box center [784, 295] width 938 height 1248
type input "[EMAIL_ADDRESS][DOMAIN_NAME]"
drag, startPoint x: 658, startPoint y: 604, endPoint x: 422, endPoint y: 604, distance: 236.0
click at [422, 604] on form "Shipping First name is a required field. Shipping Last name is a required field…" at bounding box center [784, 295] width 938 height 1248
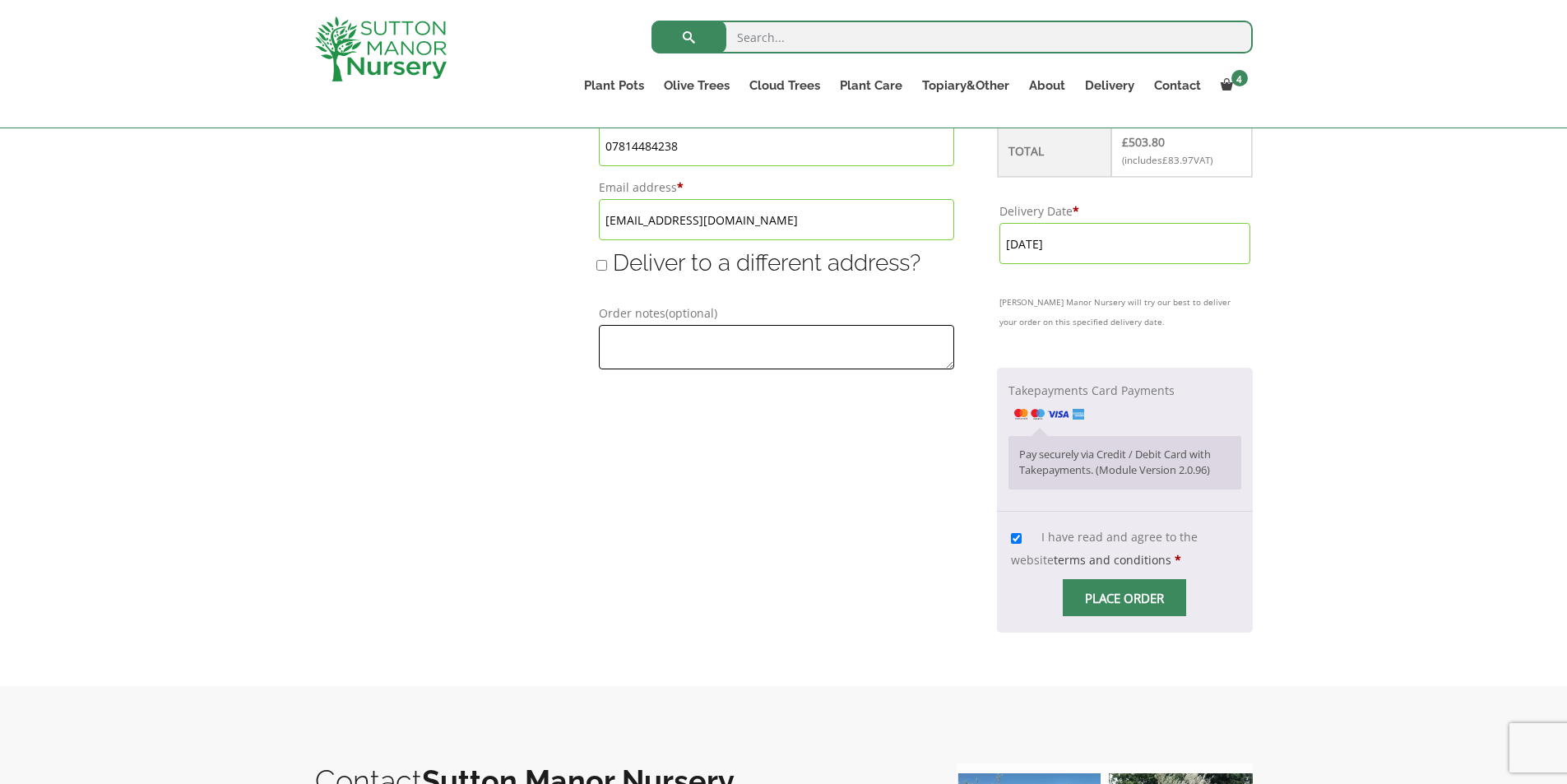
scroll to position [1216, 0]
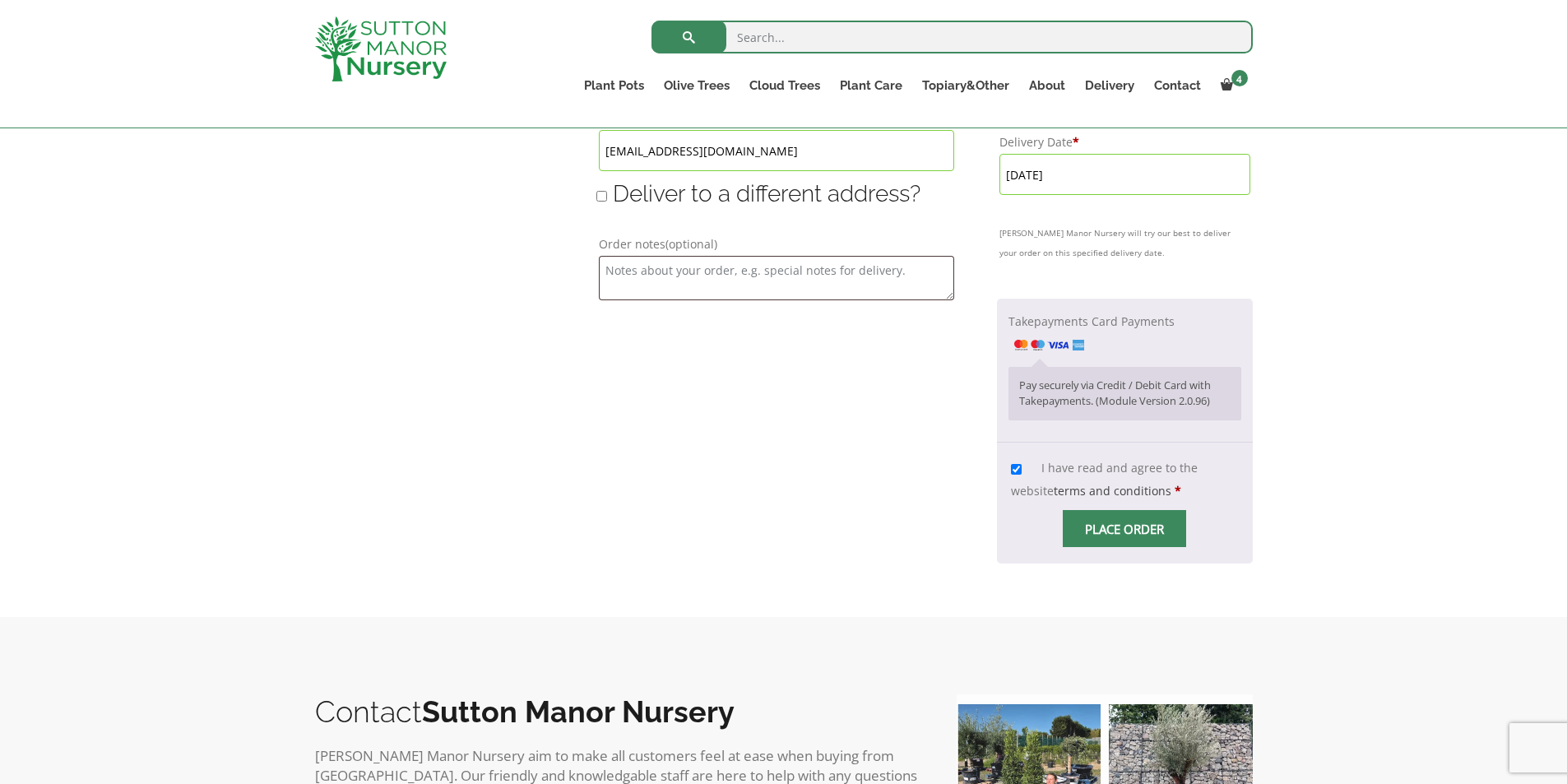
click at [1124, 528] on span "Checkout" at bounding box center [1124, 528] width 0 height 0
click at [1121, 547] on input "Place order" at bounding box center [1124, 528] width 123 height 37
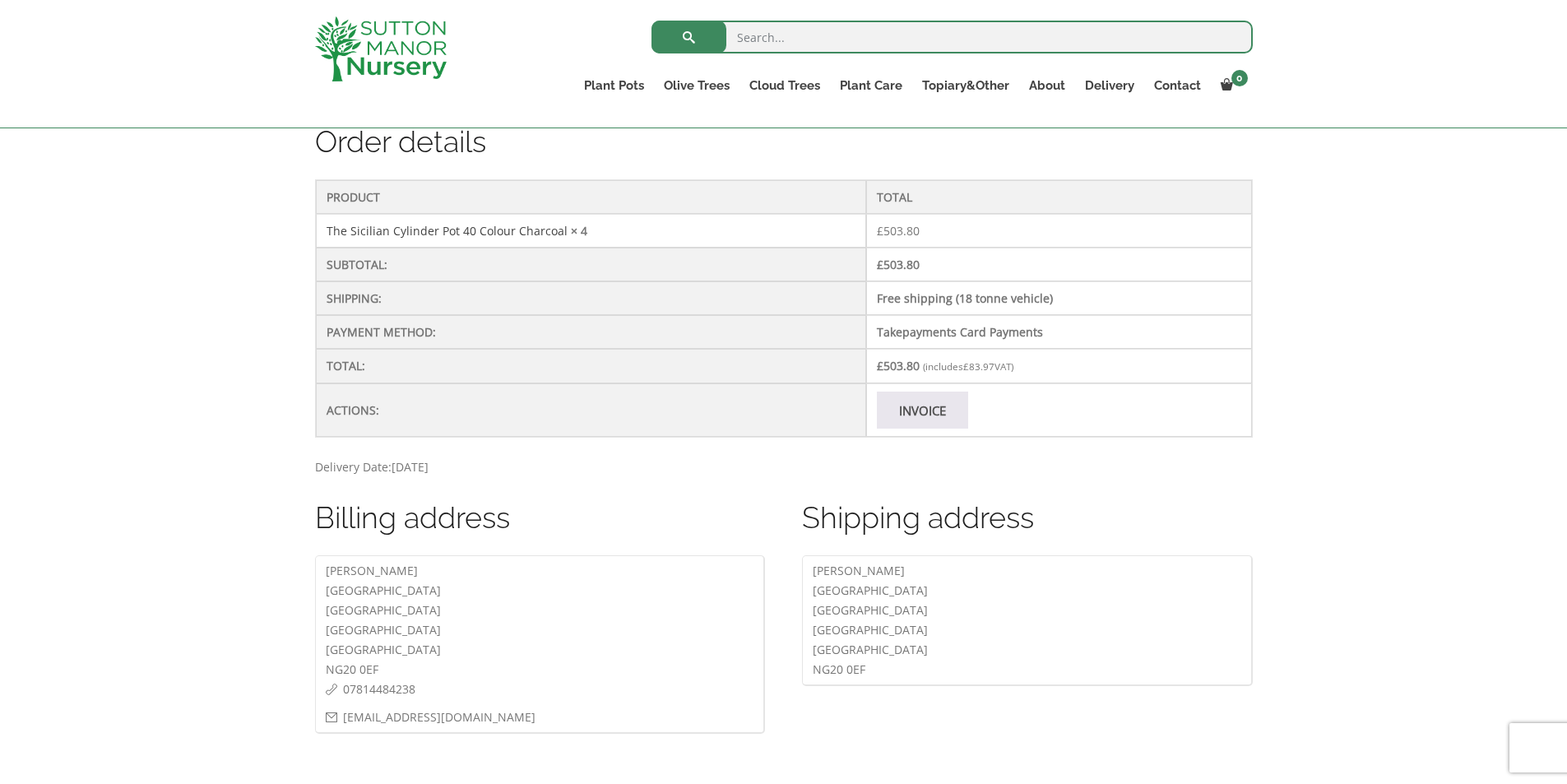
scroll to position [455, 0]
